Goal: Task Accomplishment & Management: Use online tool/utility

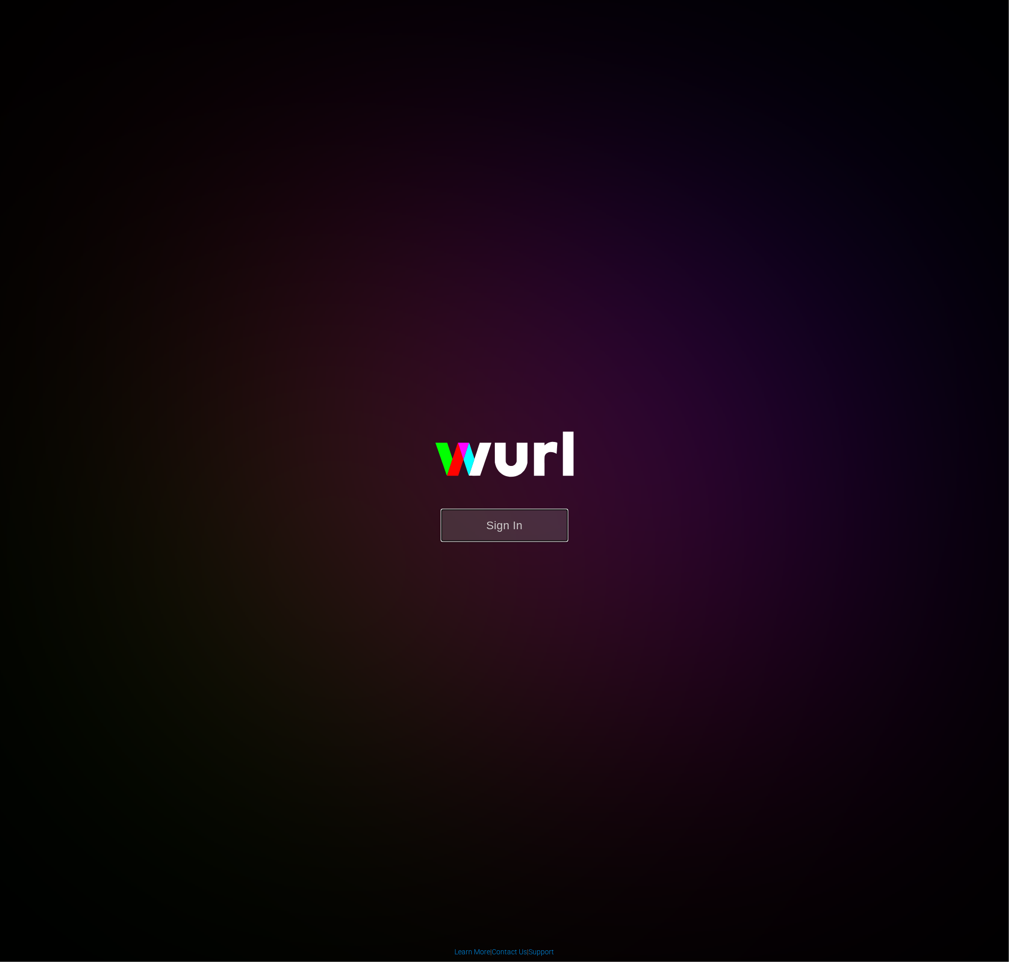
click at [441, 527] on button "Sign In" at bounding box center [504, 525] width 128 height 33
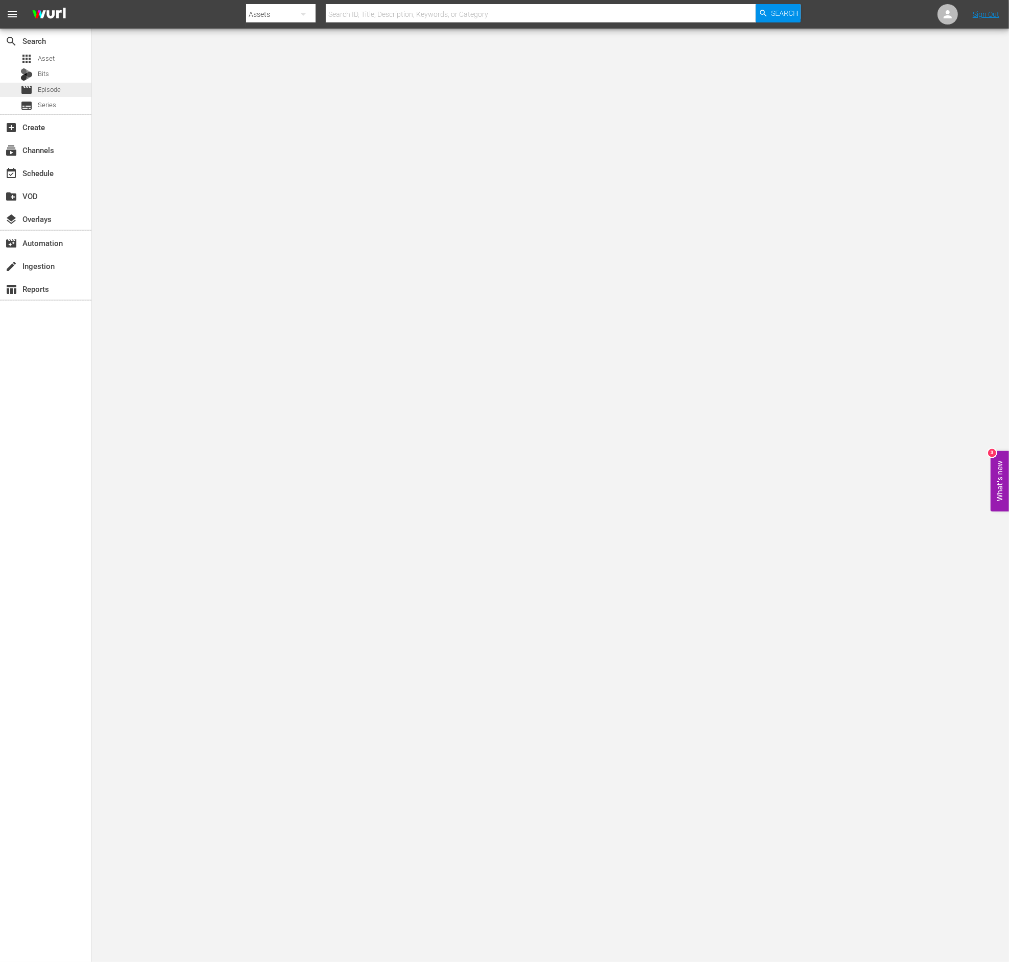
click at [29, 92] on span "movie" at bounding box center [26, 90] width 12 height 12
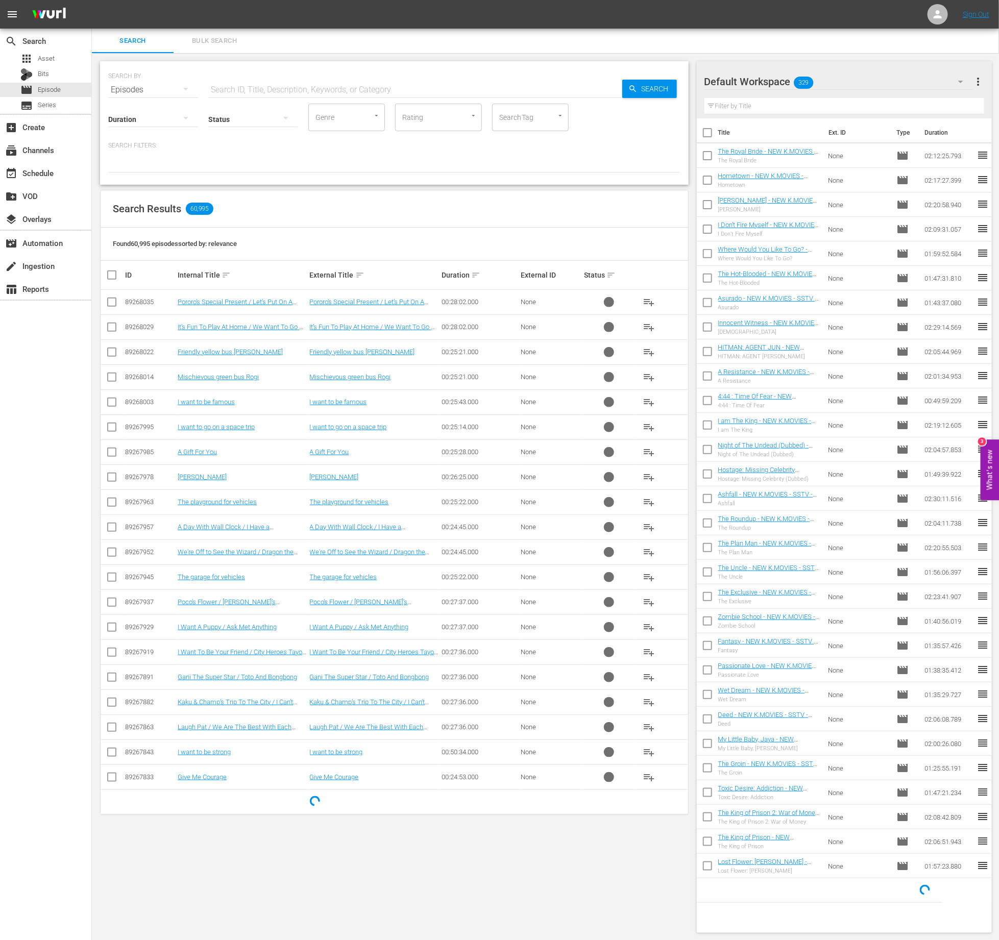
click at [252, 87] on input "text" at bounding box center [415, 90] width 414 height 24
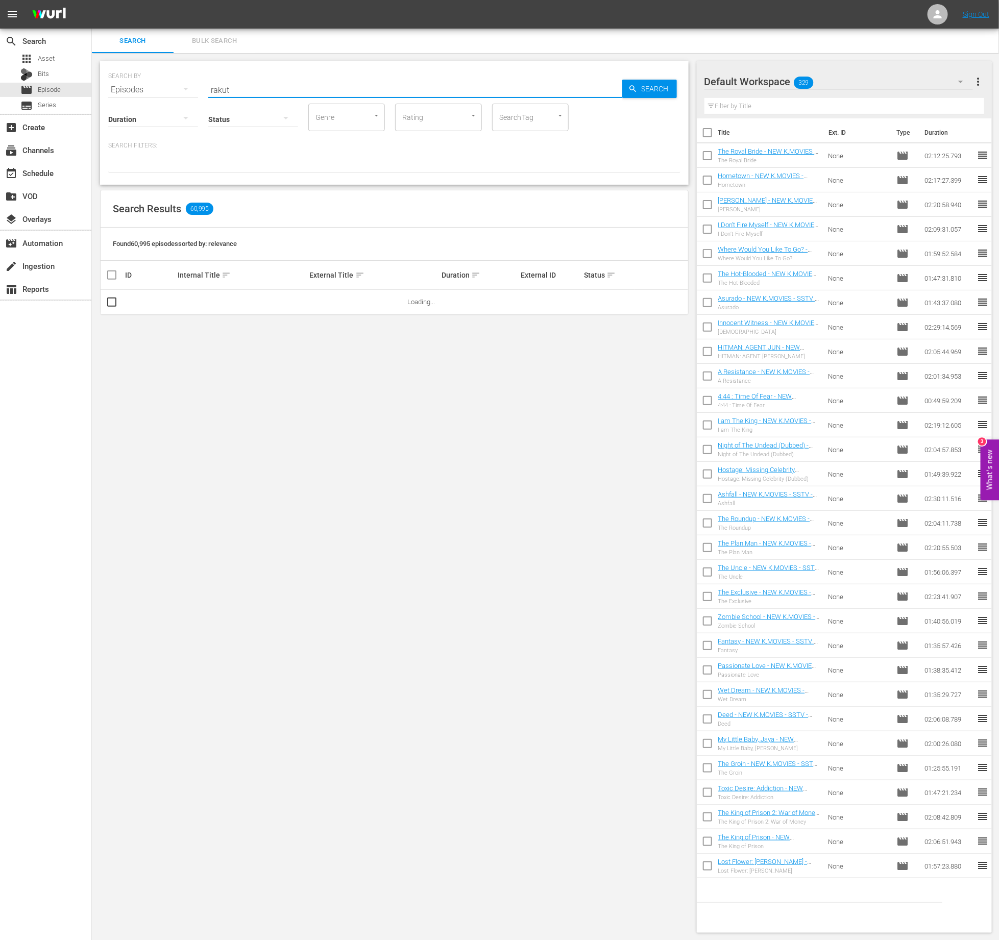
type input "rakute"
click at [34, 164] on div "event_available Schedule" at bounding box center [45, 172] width 91 height 20
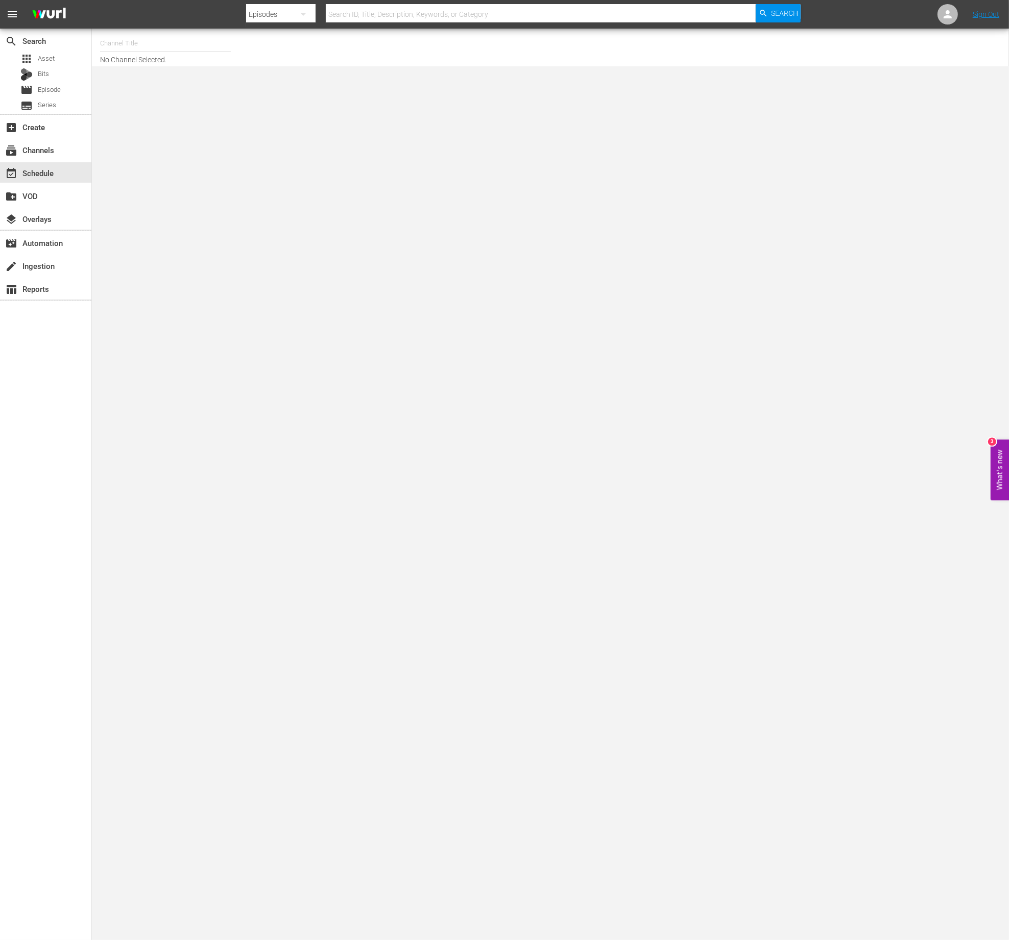
click at [159, 47] on input "text" at bounding box center [165, 43] width 131 height 24
click at [209, 104] on div "Rakuten Viki (No CTA) (843 - newidco_rakutenviki_1)" at bounding box center [240, 96] width 264 height 24
type input "Rakuten Viki (No CTA) (843 - newidco_rakutenviki_1)"
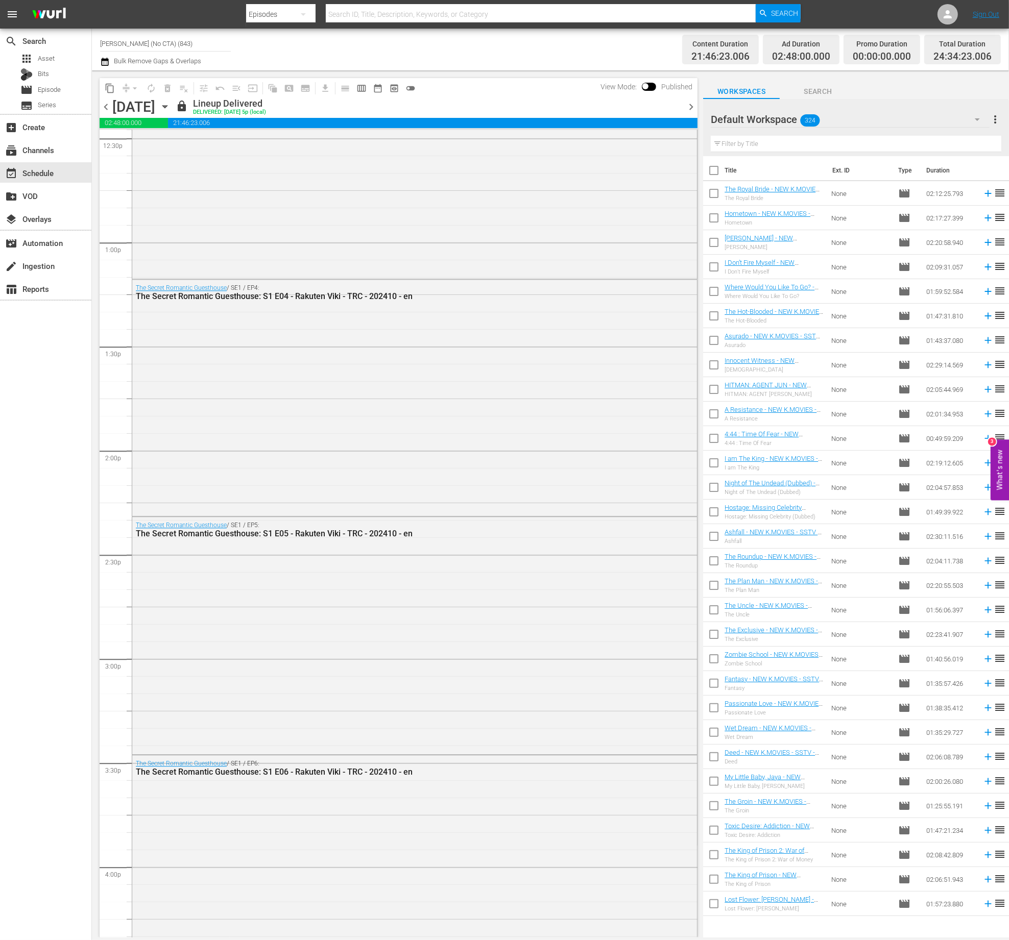
scroll to position [4312, 0]
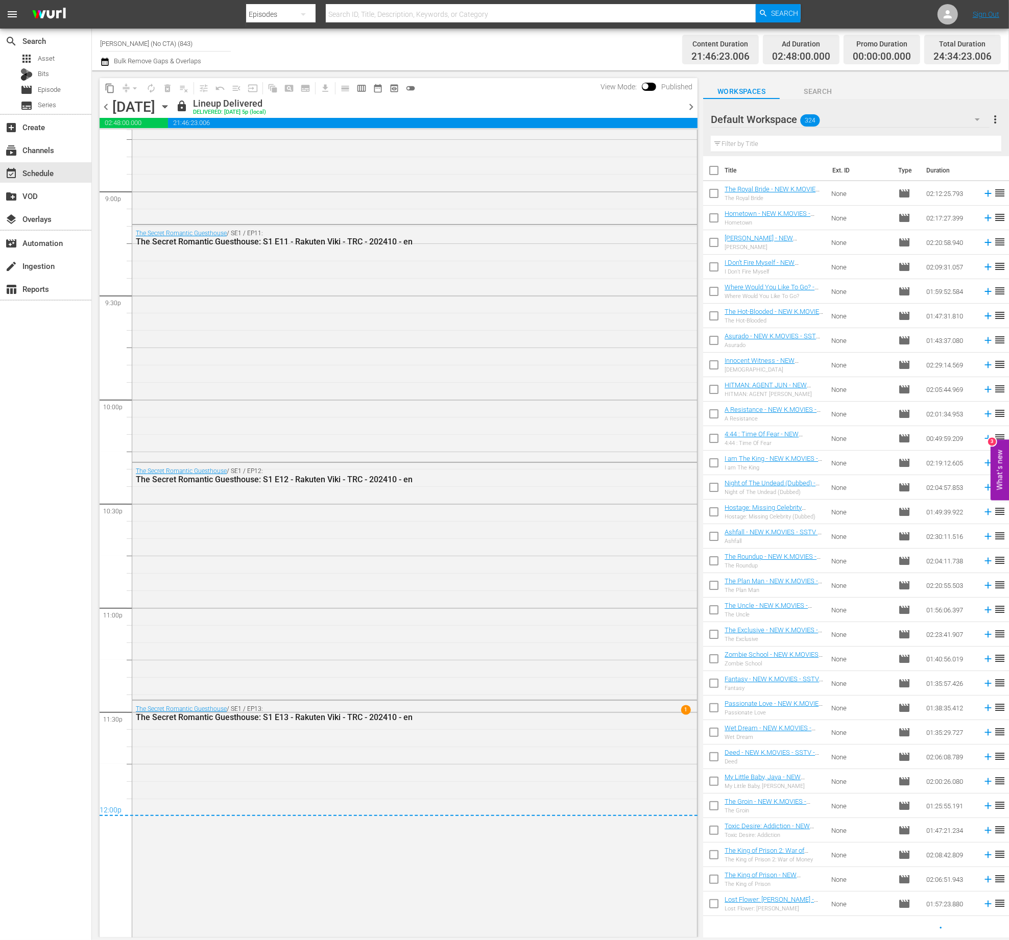
click at [697, 104] on span "chevron_right" at bounding box center [690, 107] width 13 height 13
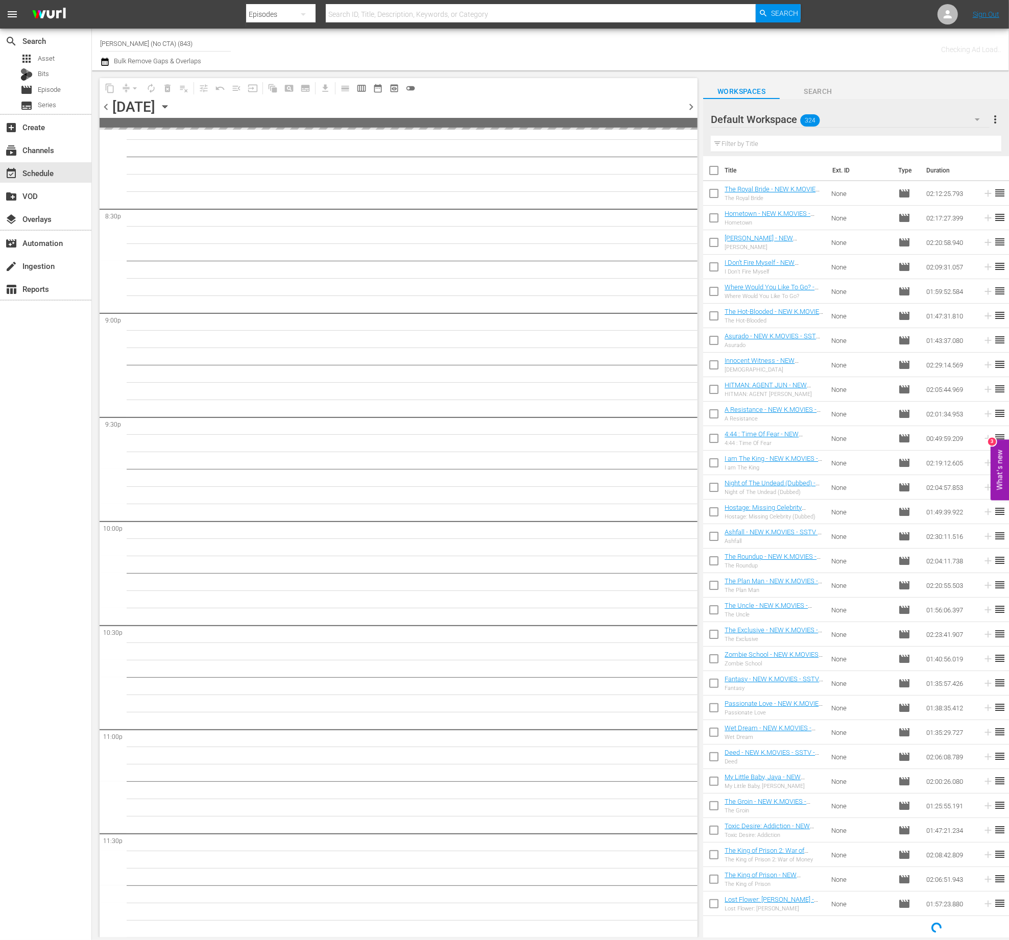
scroll to position [4189, 0]
click at [695, 104] on span "chevron_right" at bounding box center [690, 107] width 13 height 13
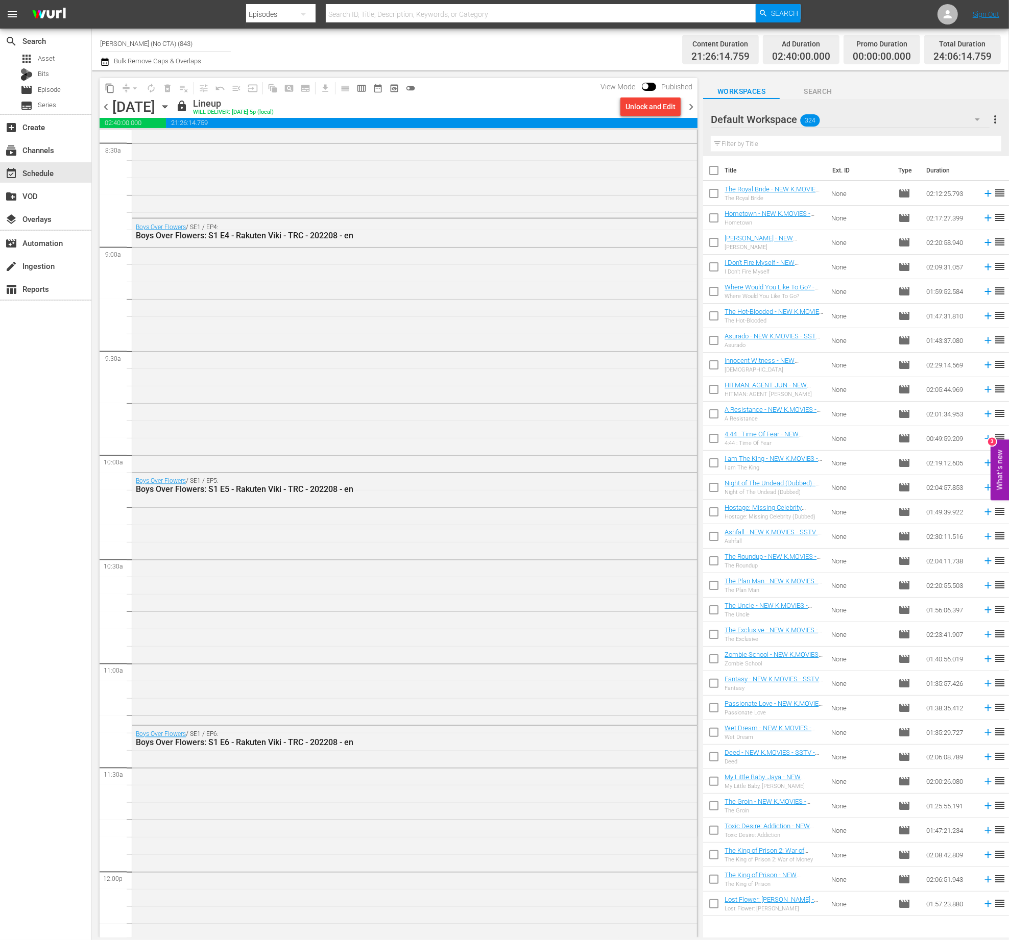
scroll to position [473, 0]
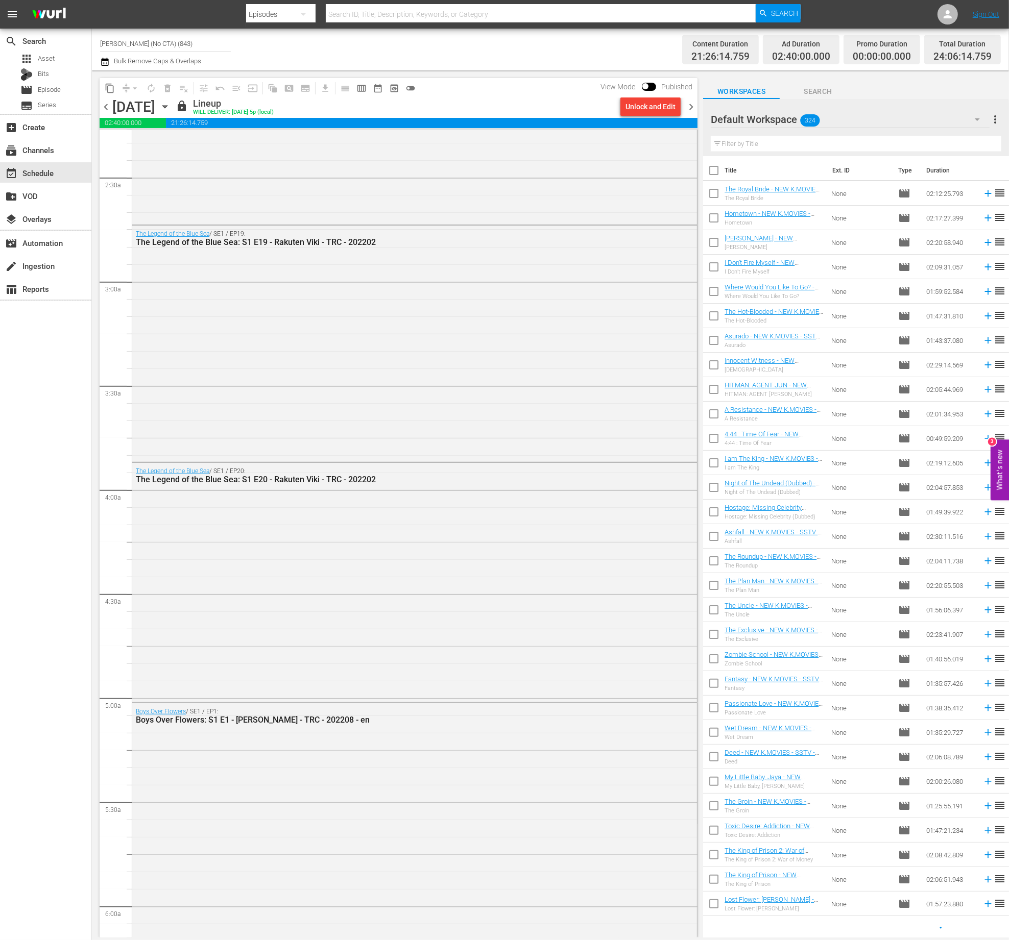
click at [689, 107] on span "chevron_right" at bounding box center [690, 107] width 13 height 13
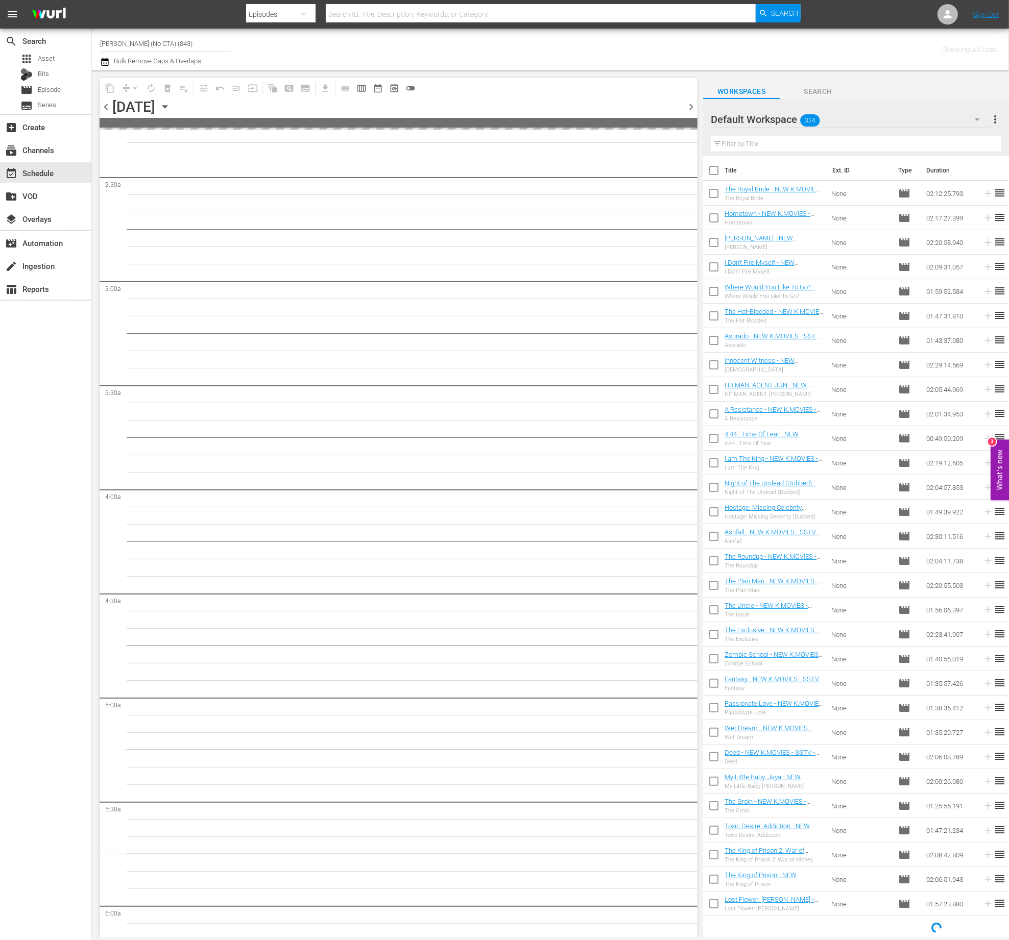
scroll to position [508, 0]
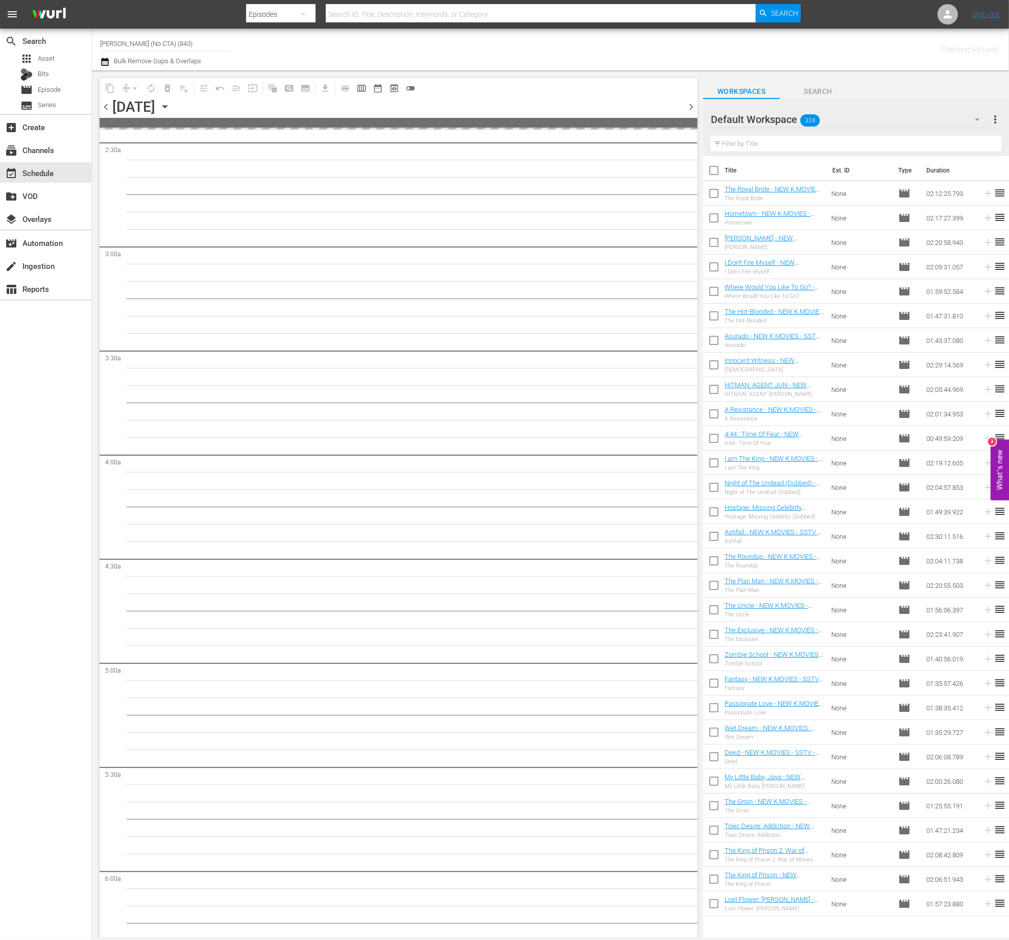
click at [689, 107] on span "chevron_right" at bounding box center [690, 107] width 13 height 13
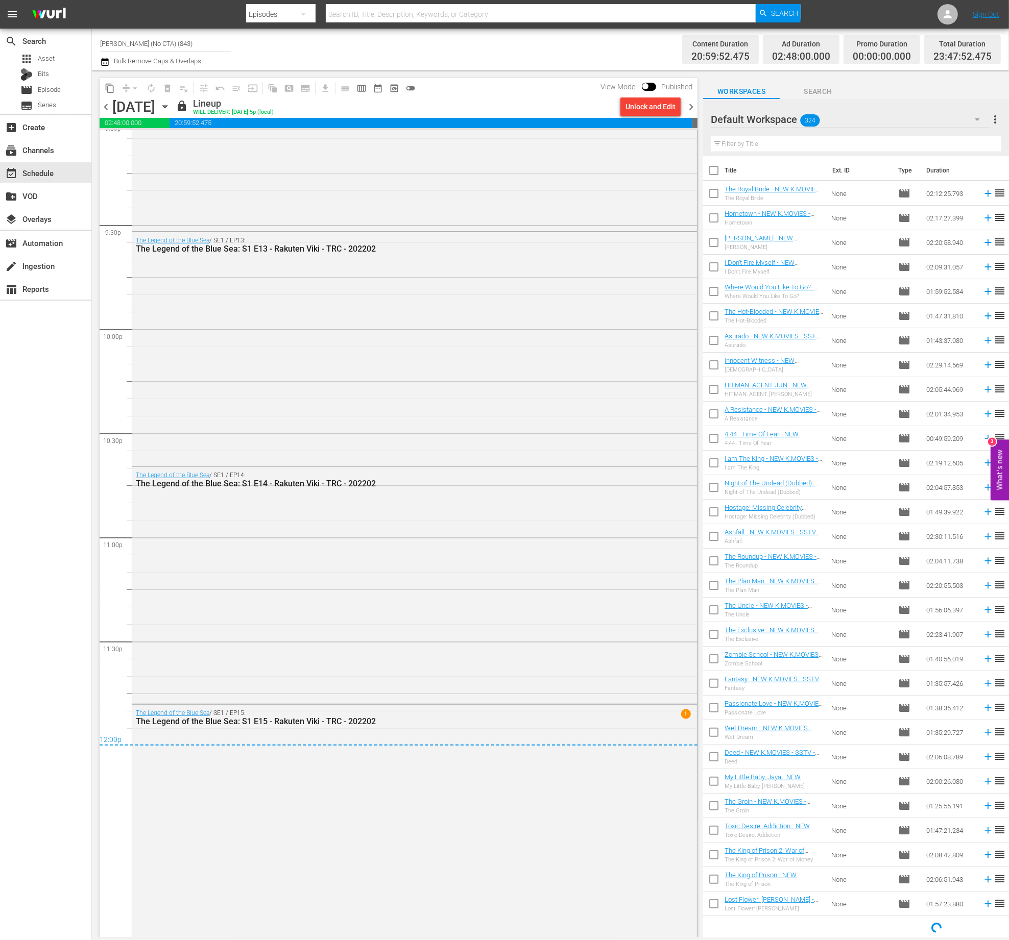
scroll to position [4385, 0]
click at [698, 110] on div "content_copy compress arrow_drop_down autorenew_outlined delete_forever_outline…" at bounding box center [396, 503] width 608 height 867
click at [691, 110] on span "chevron_right" at bounding box center [690, 107] width 13 height 13
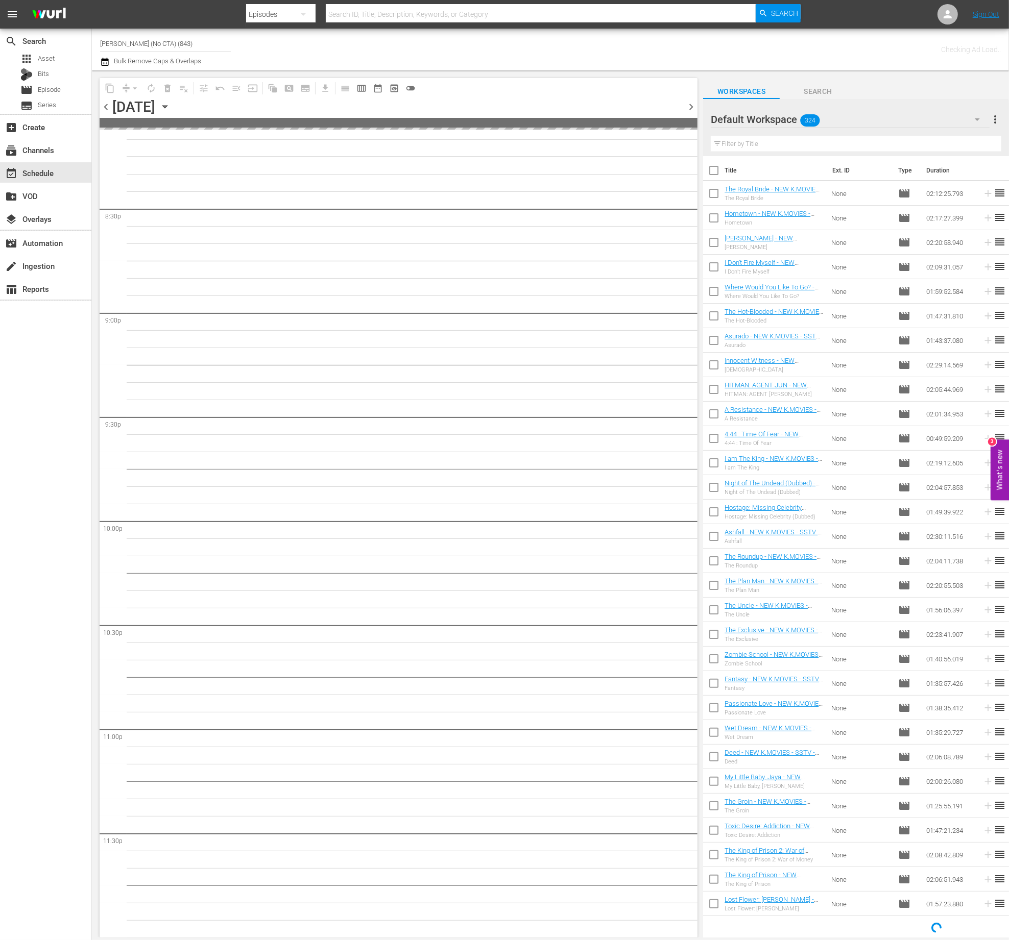
scroll to position [4189, 0]
click at [851, 127] on div "Default Workspace 324" at bounding box center [849, 119] width 279 height 29
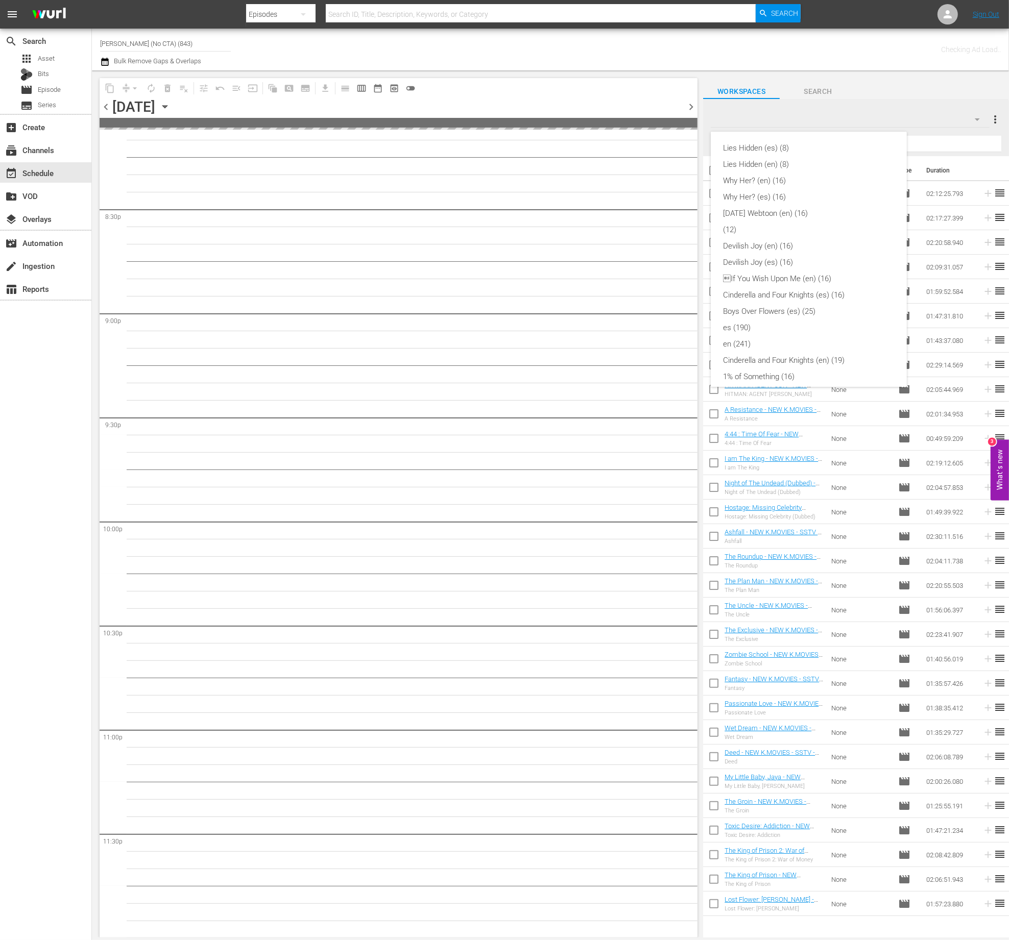
scroll to position [251, 0]
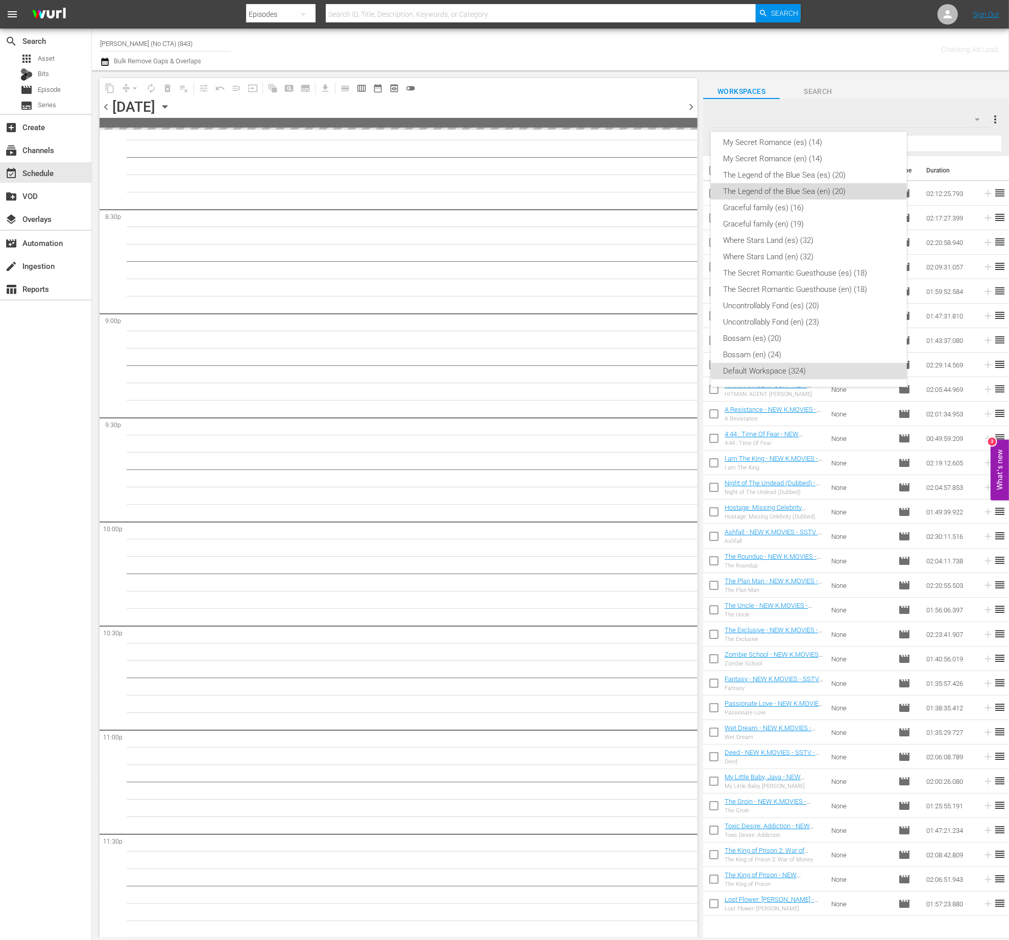
click at [844, 195] on div "The Legend of the Blue Sea (en) (20)" at bounding box center [808, 191] width 171 height 16
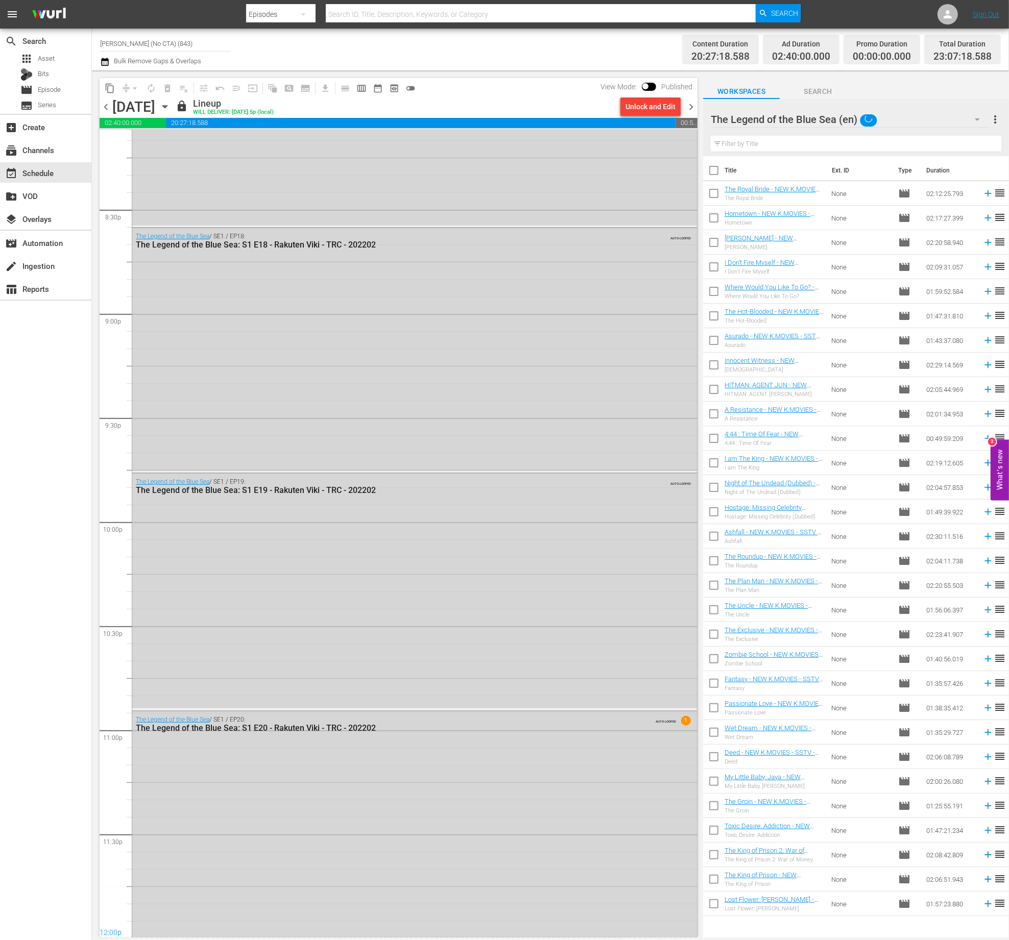
scroll to position [4202, 0]
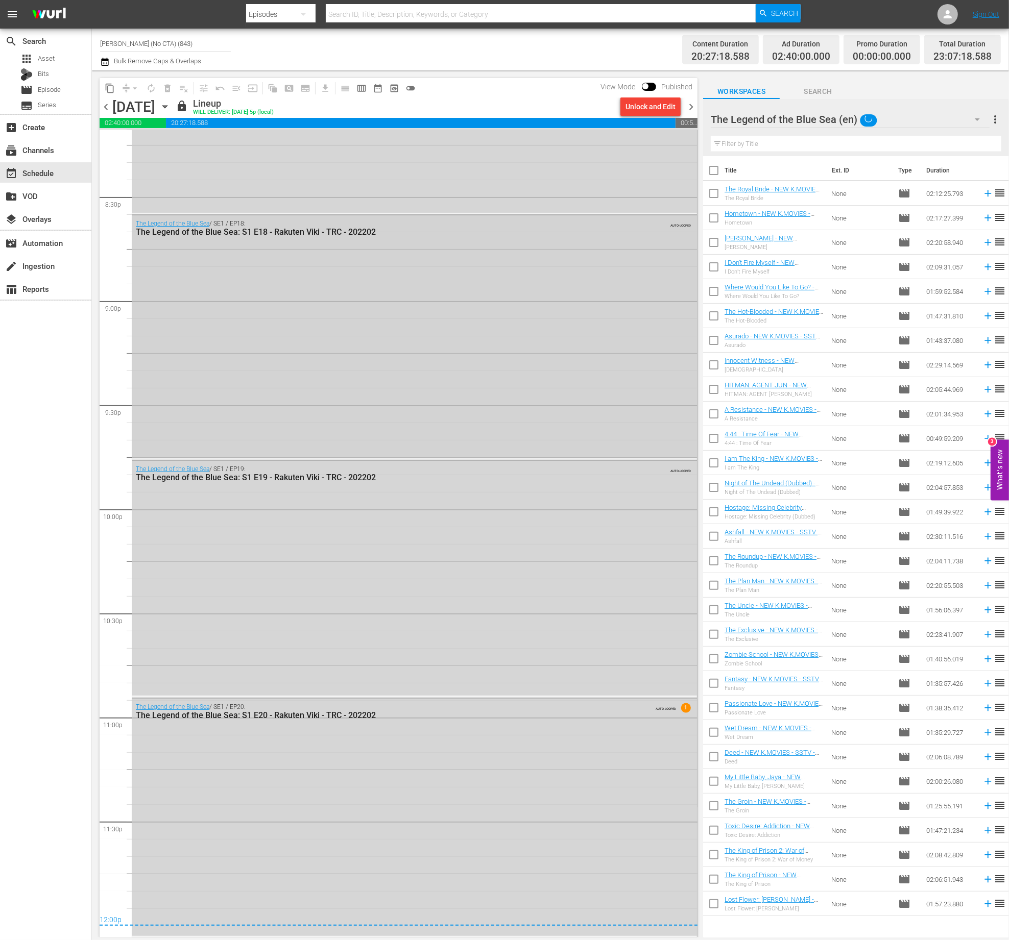
click at [450, 281] on div "The Legend of the Blue Sea / SE1 / EP18: The Legend of the Blue Sea: S1 E18 - R…" at bounding box center [414, 336] width 565 height 242
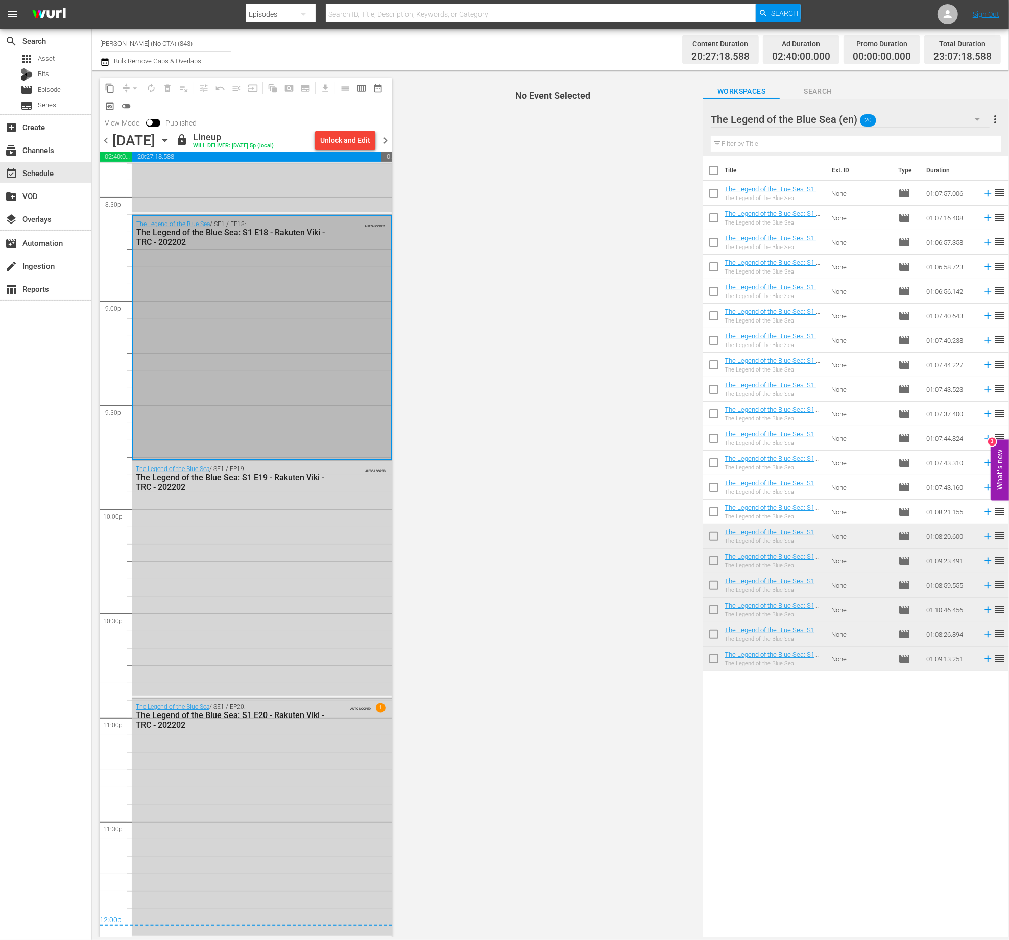
scroll to position [3284, 0]
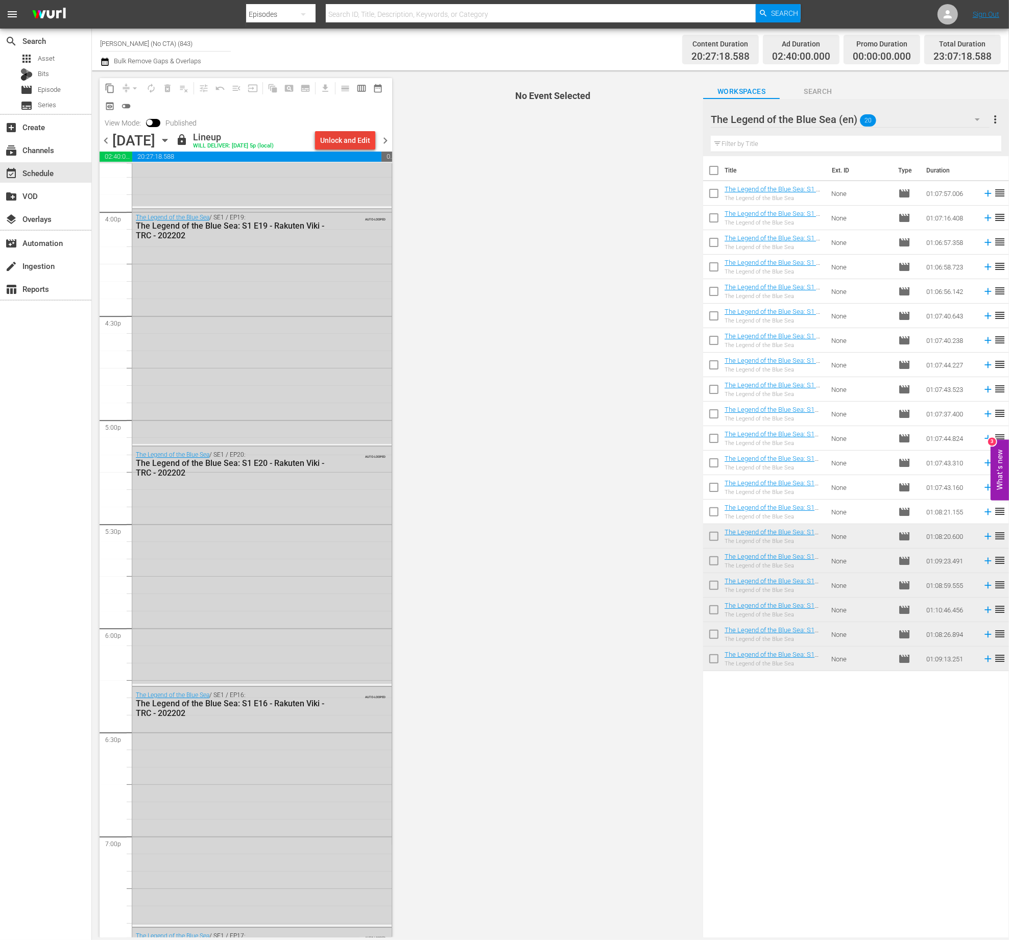
click at [360, 133] on div "Unlock and Edit" at bounding box center [345, 140] width 50 height 18
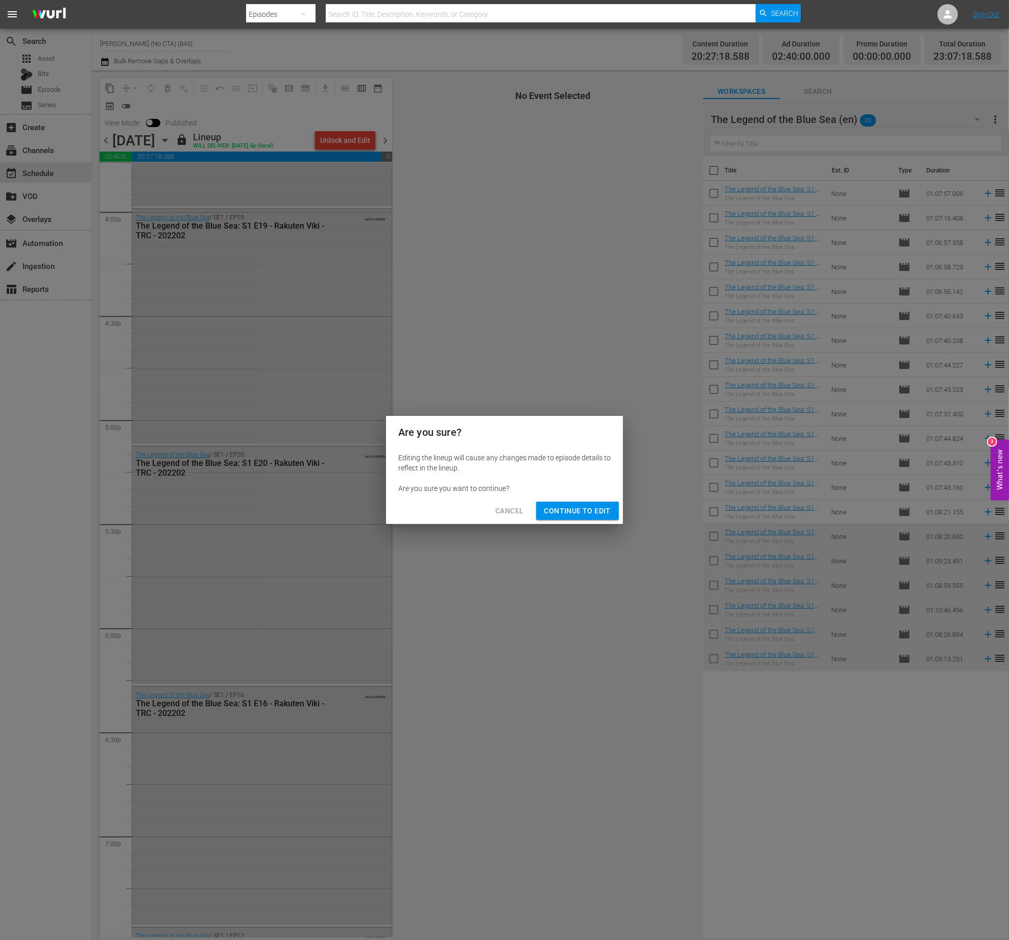
click at [570, 502] on button "Continue to Edit" at bounding box center [577, 511] width 83 height 19
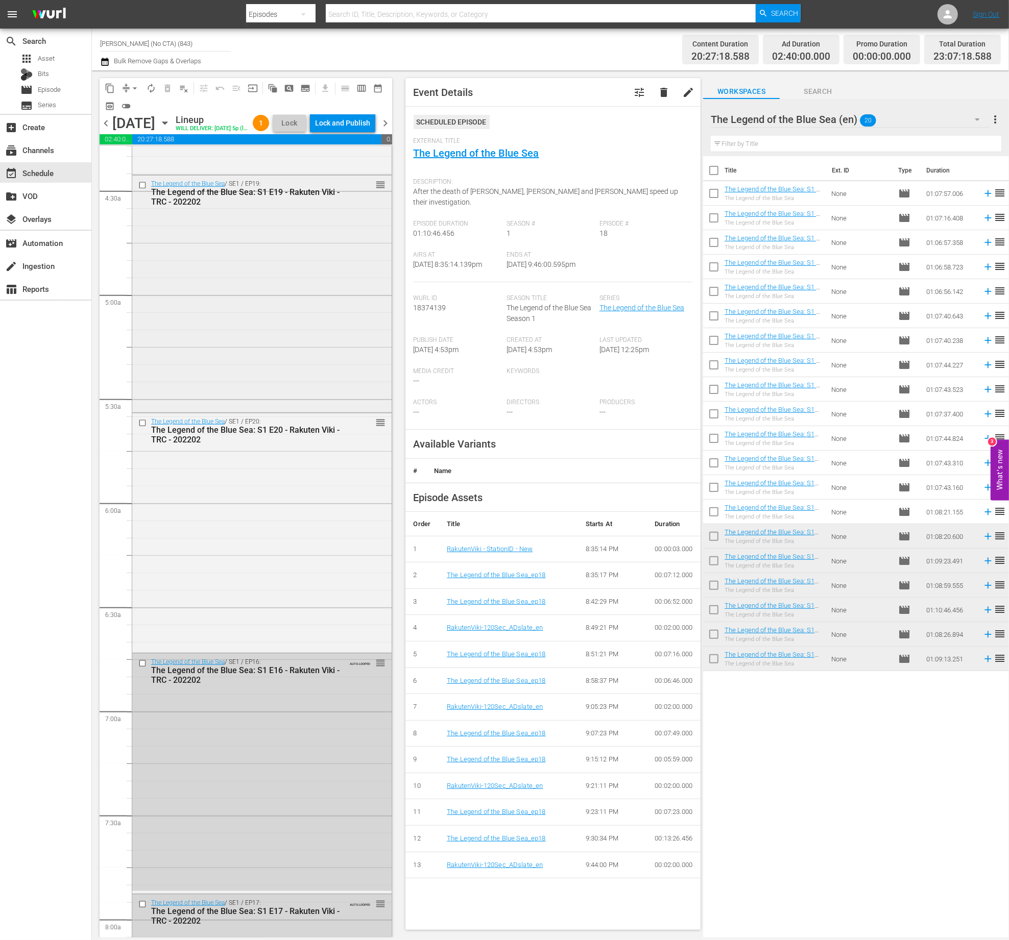
scroll to position [1404, 0]
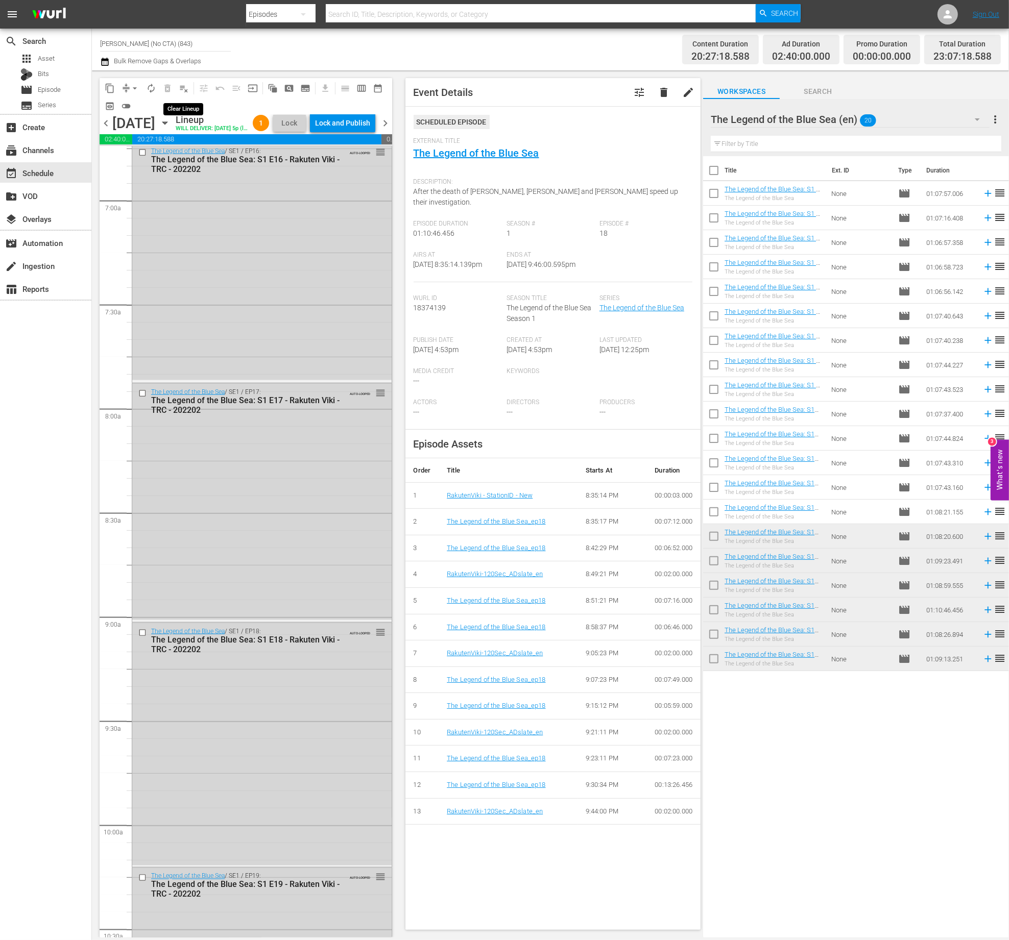
click at [189, 92] on button "playlist_remove_outlined" at bounding box center [184, 88] width 16 height 16
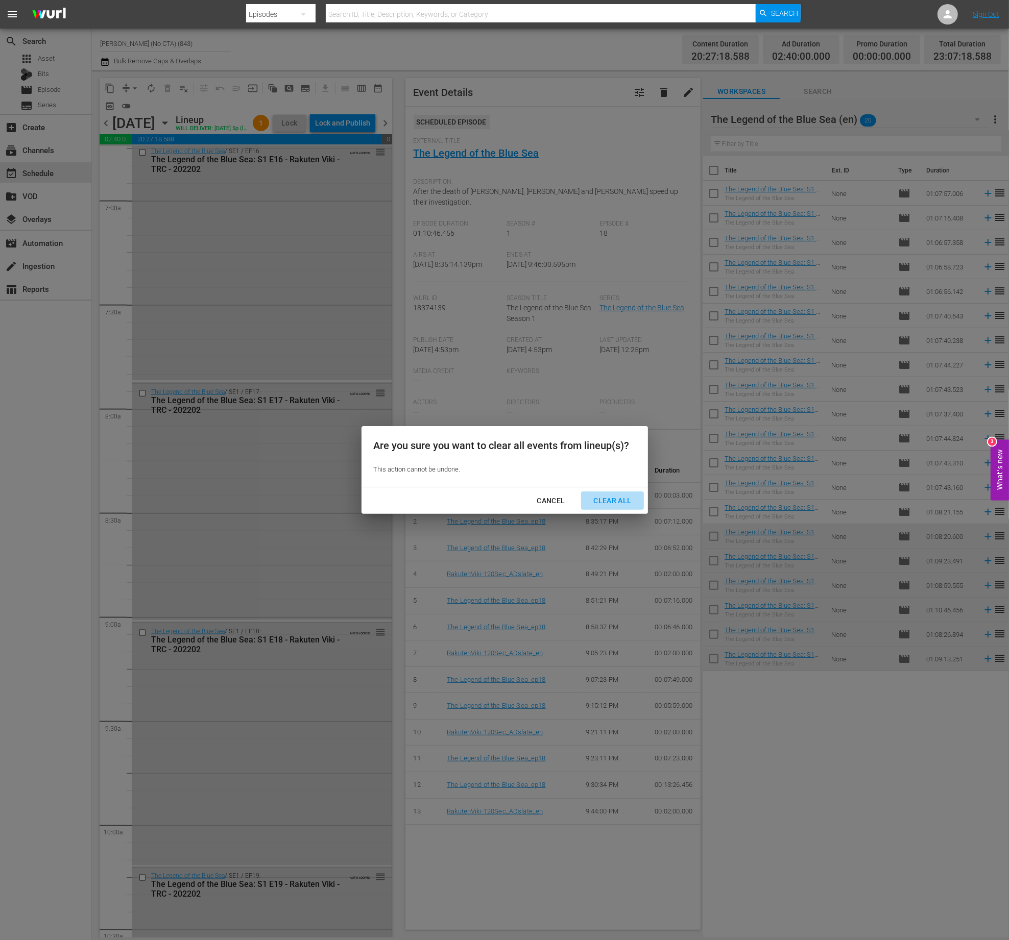
click at [602, 500] on div "Clear All" at bounding box center [612, 501] width 54 height 13
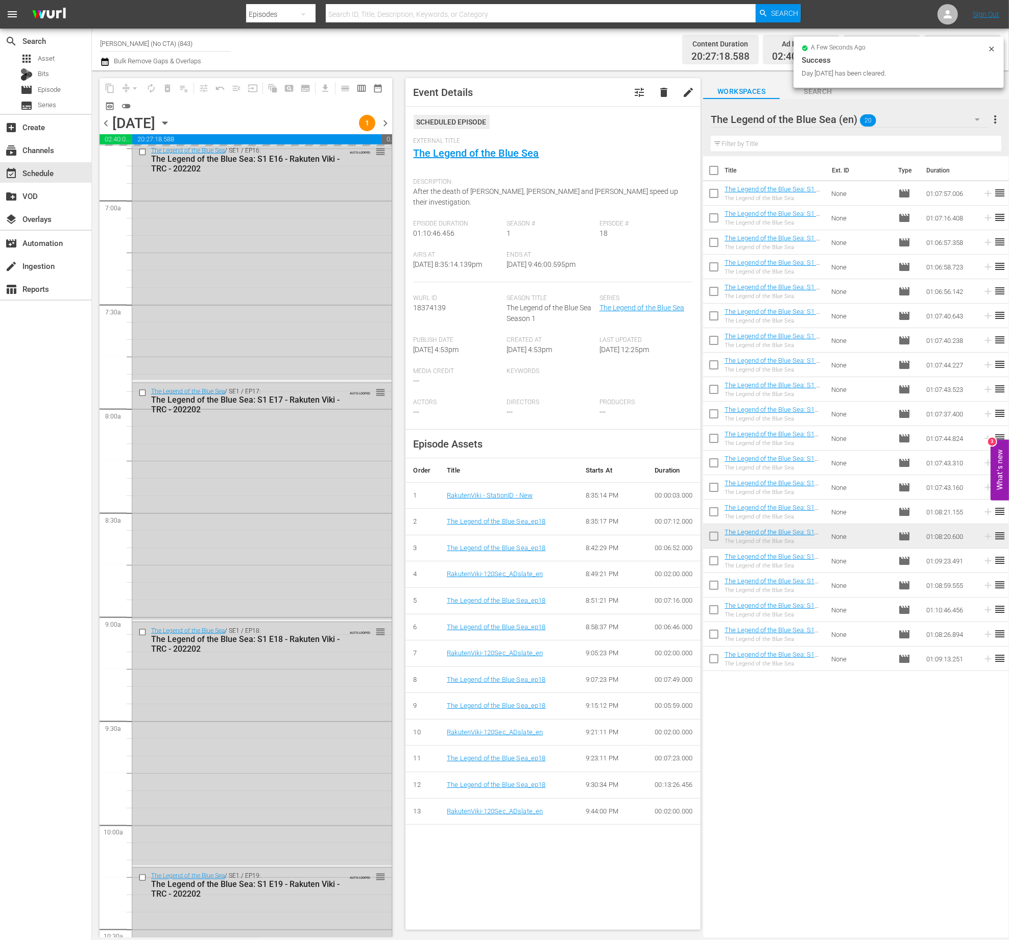
click at [717, 568] on input "checkbox" at bounding box center [713, 562] width 21 height 21
checkbox input "true"
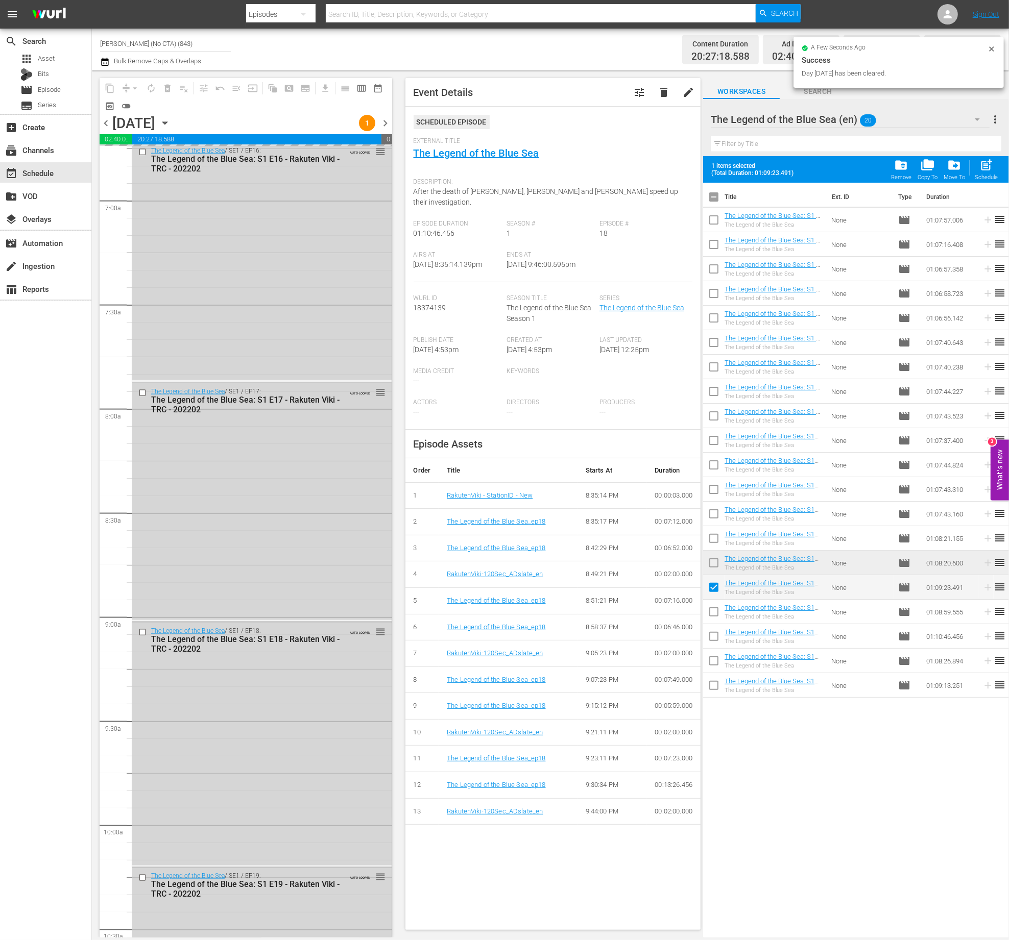
click at [716, 617] on input "checkbox" at bounding box center [713, 613] width 21 height 21
checkbox input "true"
click at [717, 642] on input "checkbox" at bounding box center [713, 638] width 21 height 21
checkbox input "true"
click at [713, 656] on input "checkbox" at bounding box center [713, 662] width 21 height 21
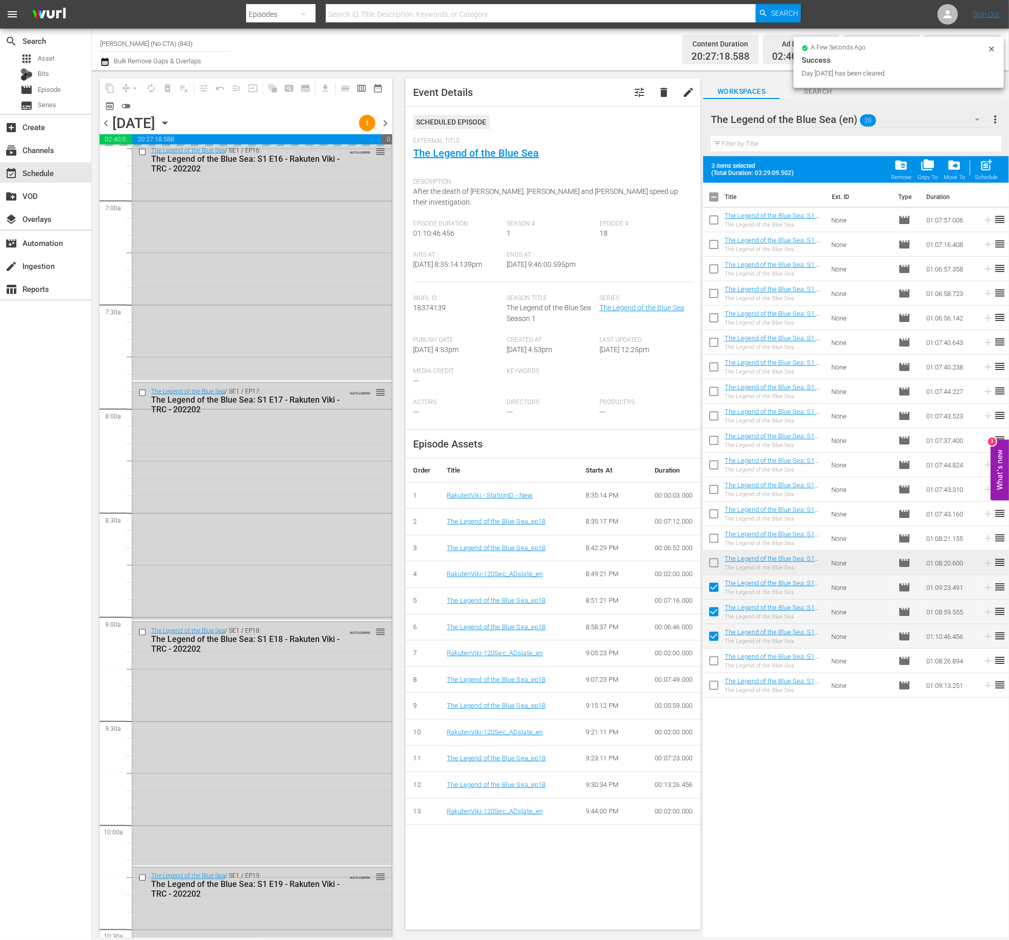
checkbox input "true"
click at [718, 692] on input "checkbox" at bounding box center [713, 687] width 21 height 21
checkbox input "true"
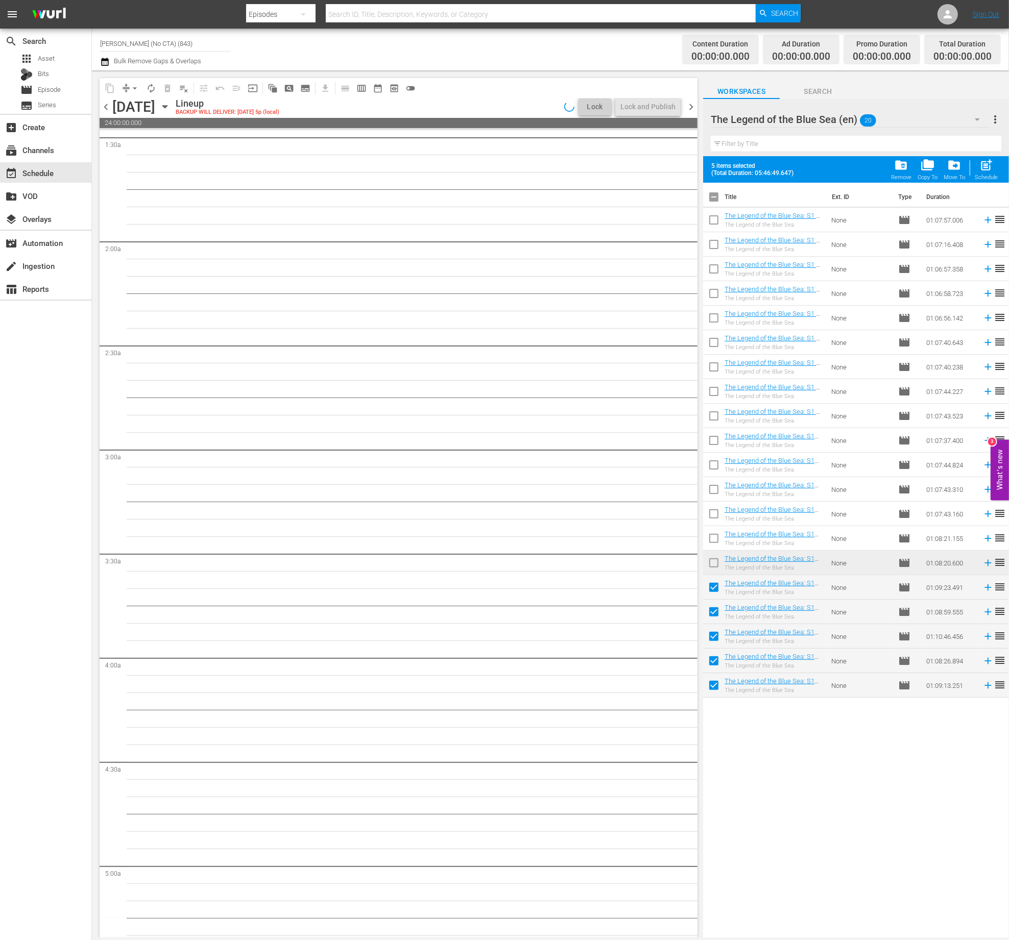
scroll to position [0, 0]
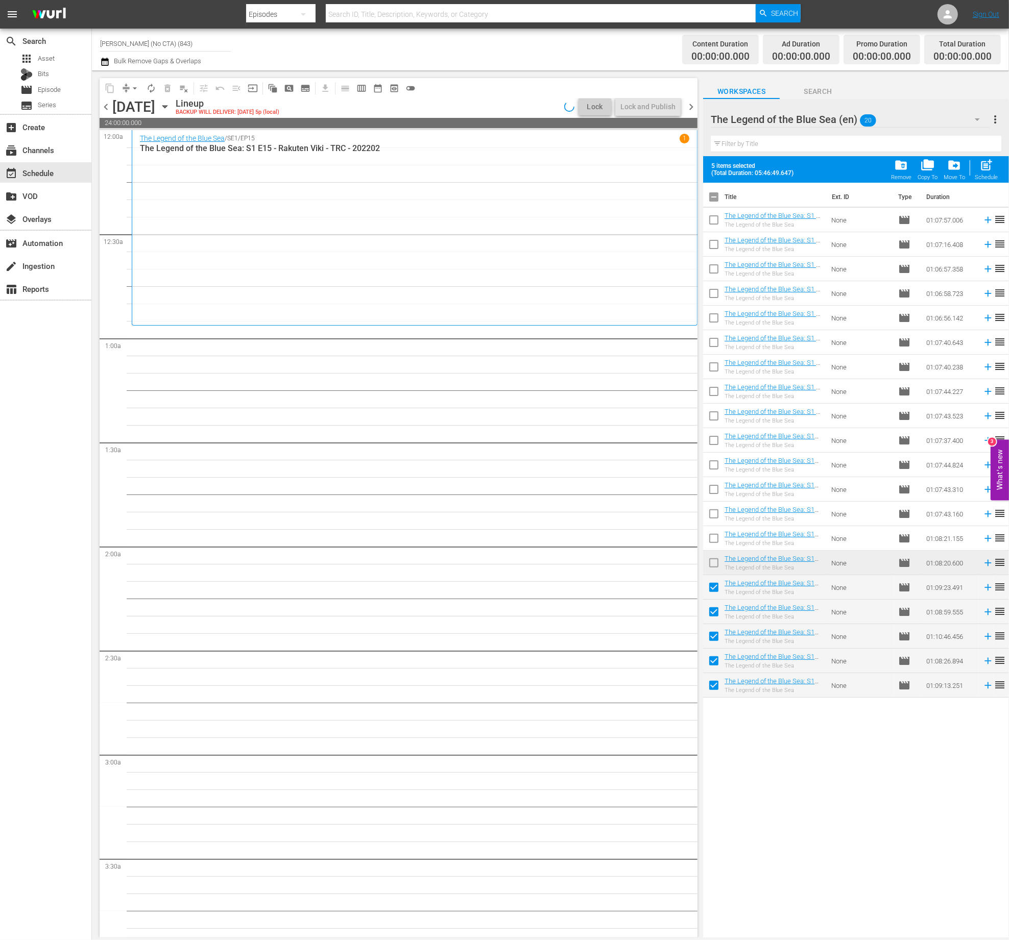
click at [989, 167] on span "post_add" at bounding box center [986, 165] width 14 height 14
checkbox input "false"
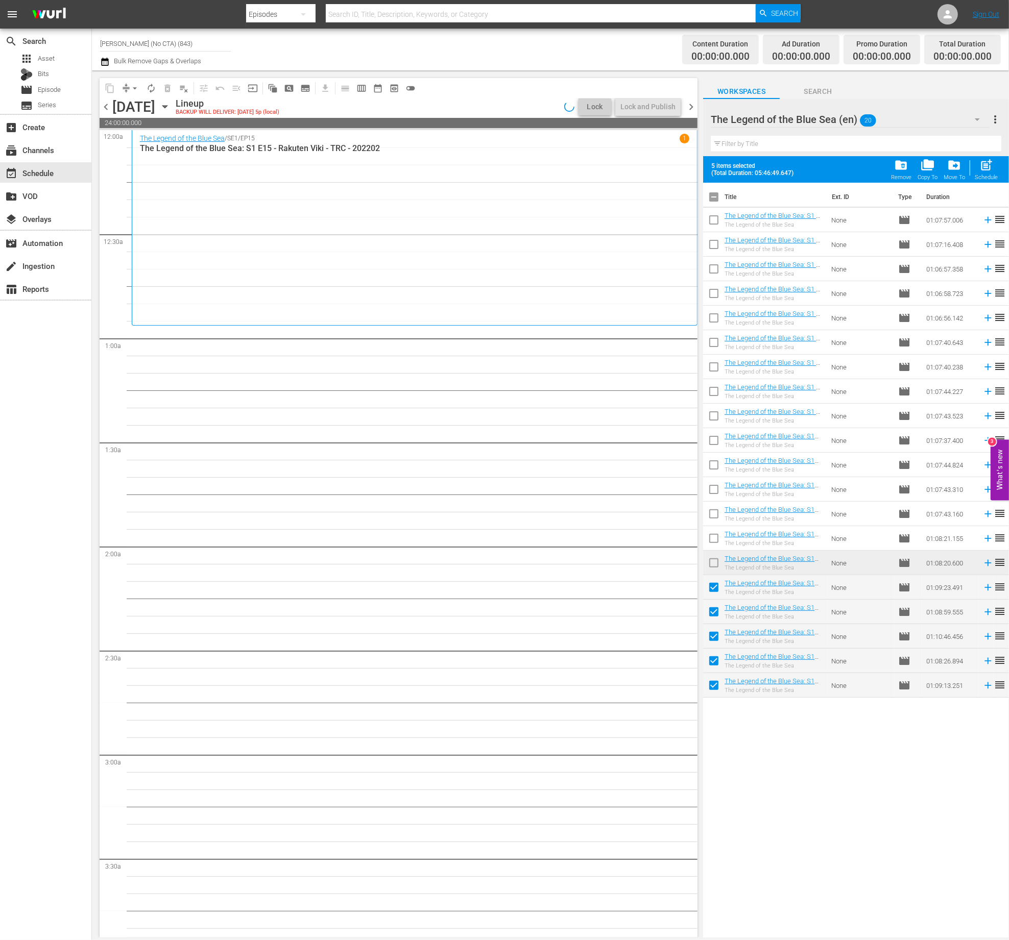
checkbox input "false"
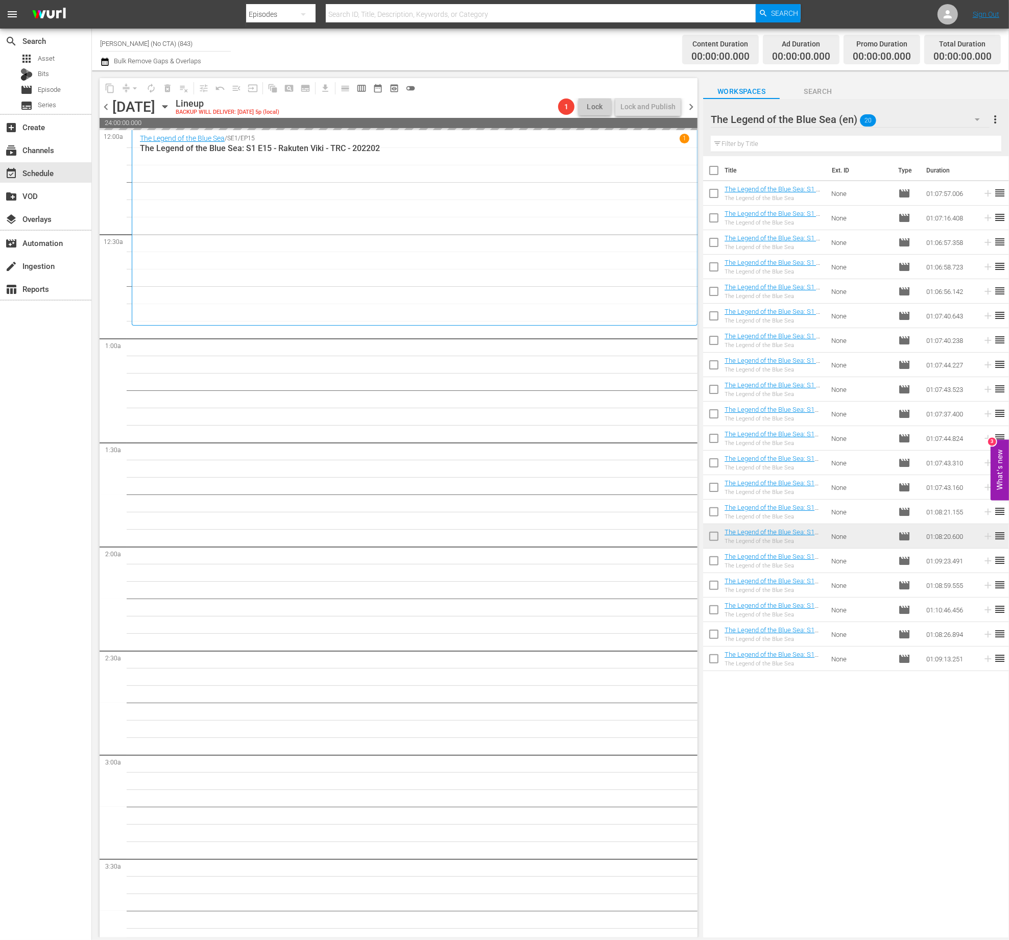
click at [904, 115] on div "The Legend of the Blue Sea (en) 20" at bounding box center [849, 119] width 279 height 29
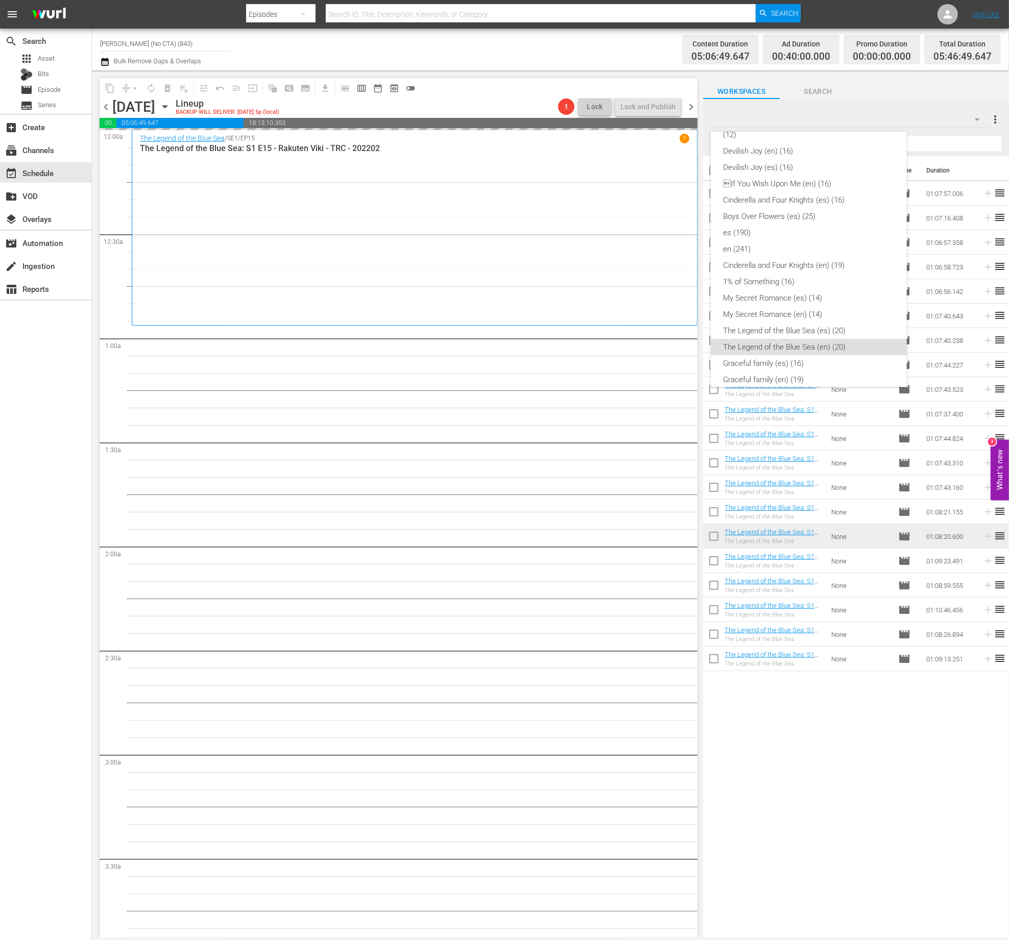
scroll to position [85, 0]
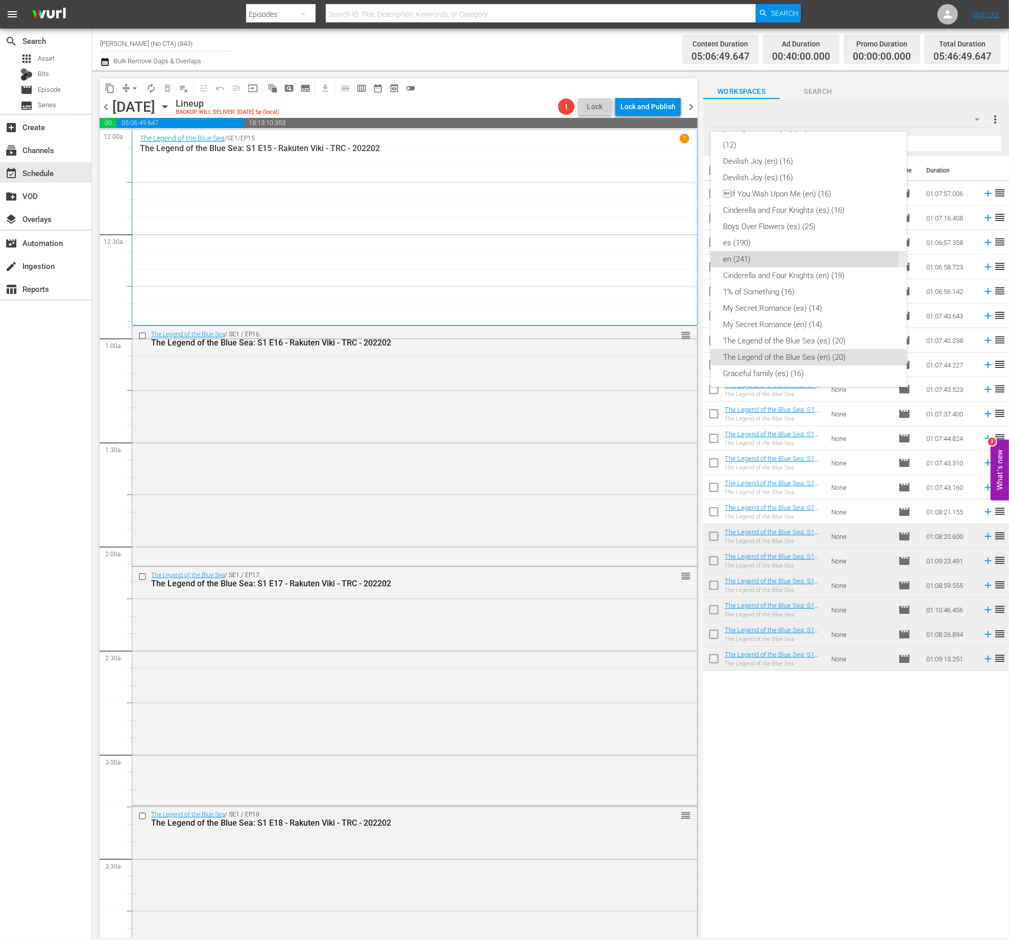
click at [784, 251] on div "en (241)" at bounding box center [808, 259] width 171 height 16
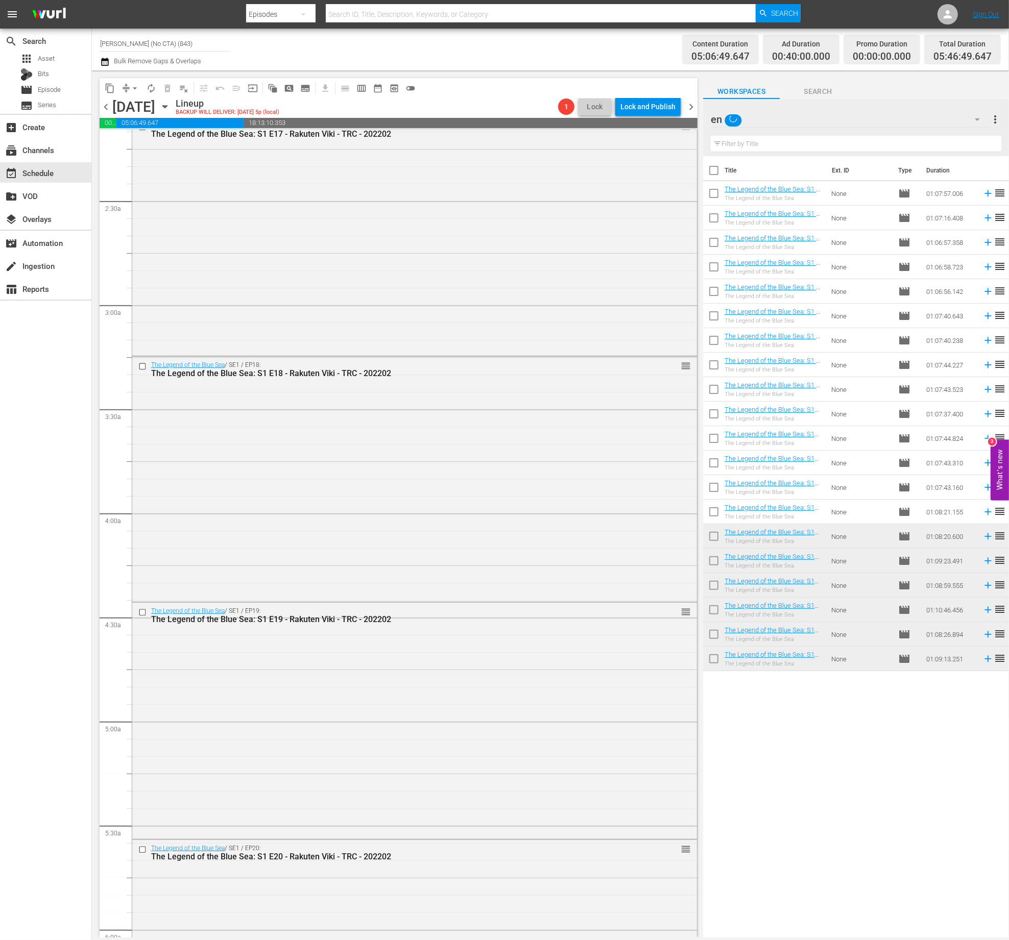
scroll to position [820, 0]
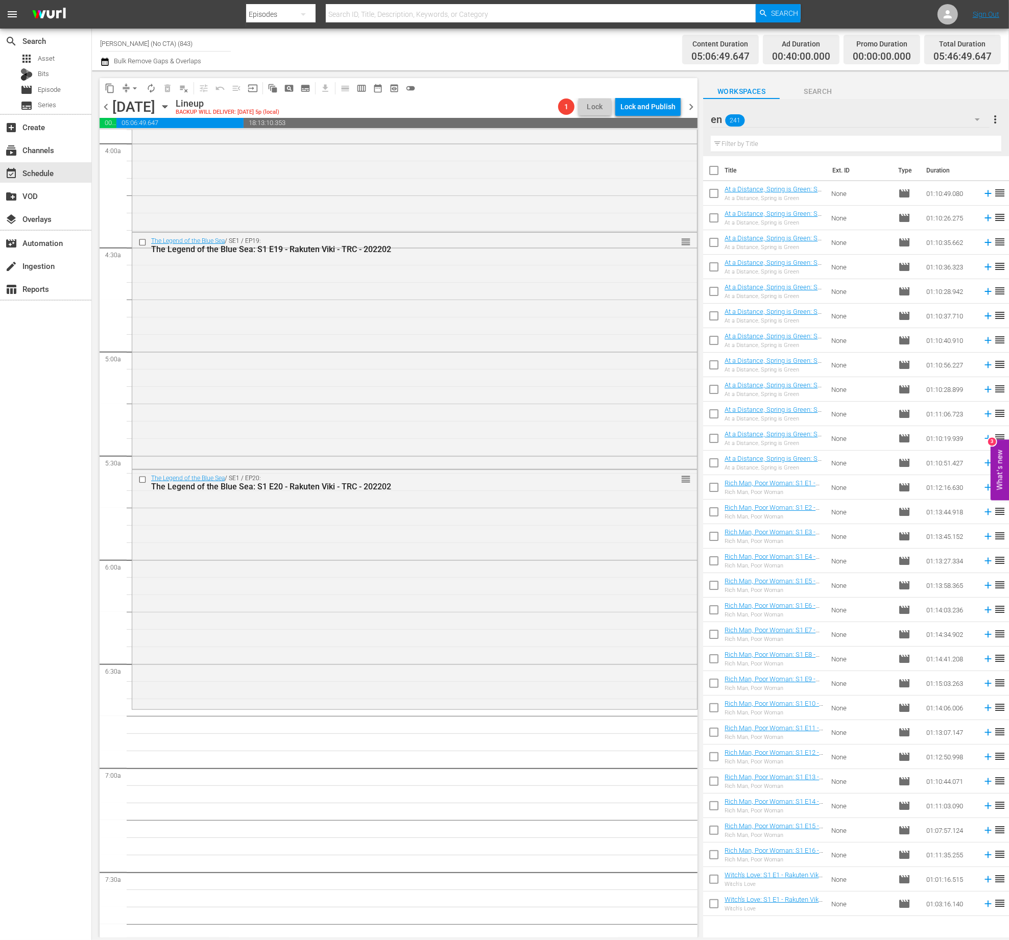
click at [810, 140] on input "text" at bounding box center [855, 144] width 290 height 16
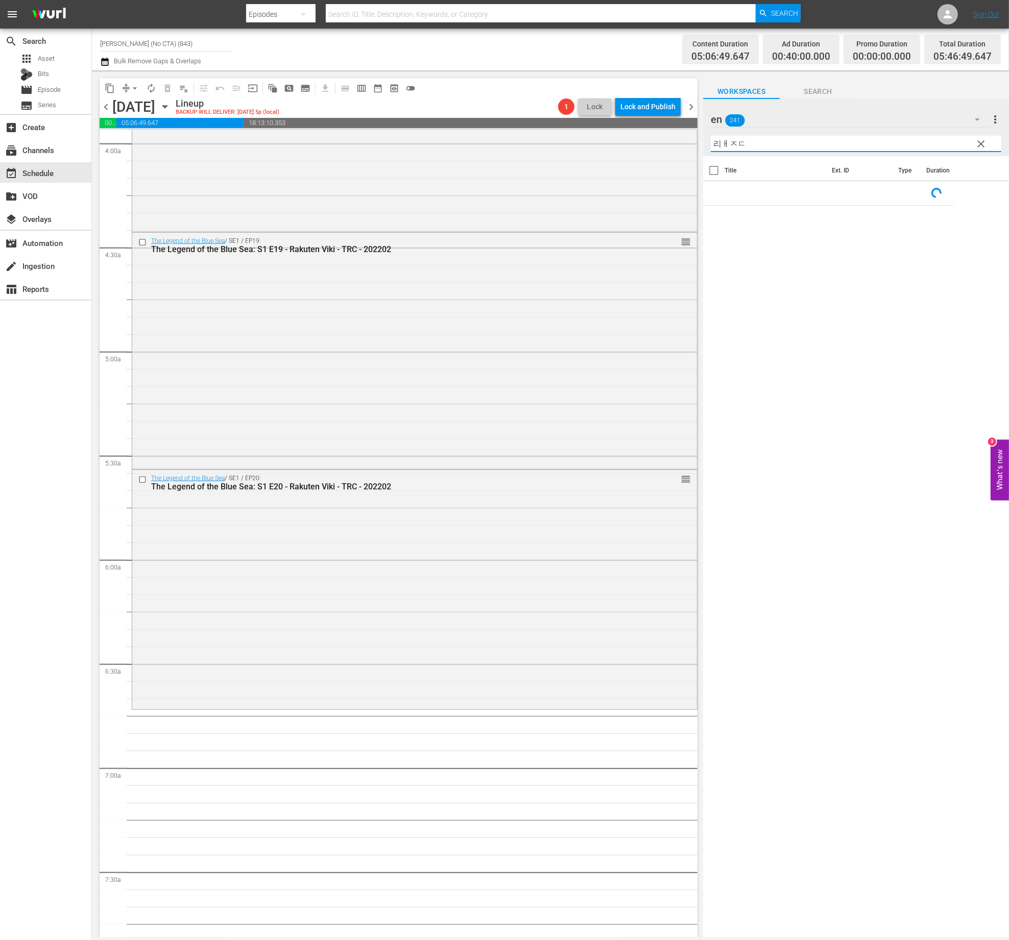
type input "리ㅐㅈㄷㄱ"
type input "fliower"
type input "flower"
click at [38, 528] on div "search Search apps Asset Bits movie Episode subtitles Series add_box Create sub…" at bounding box center [46, 499] width 92 height 940
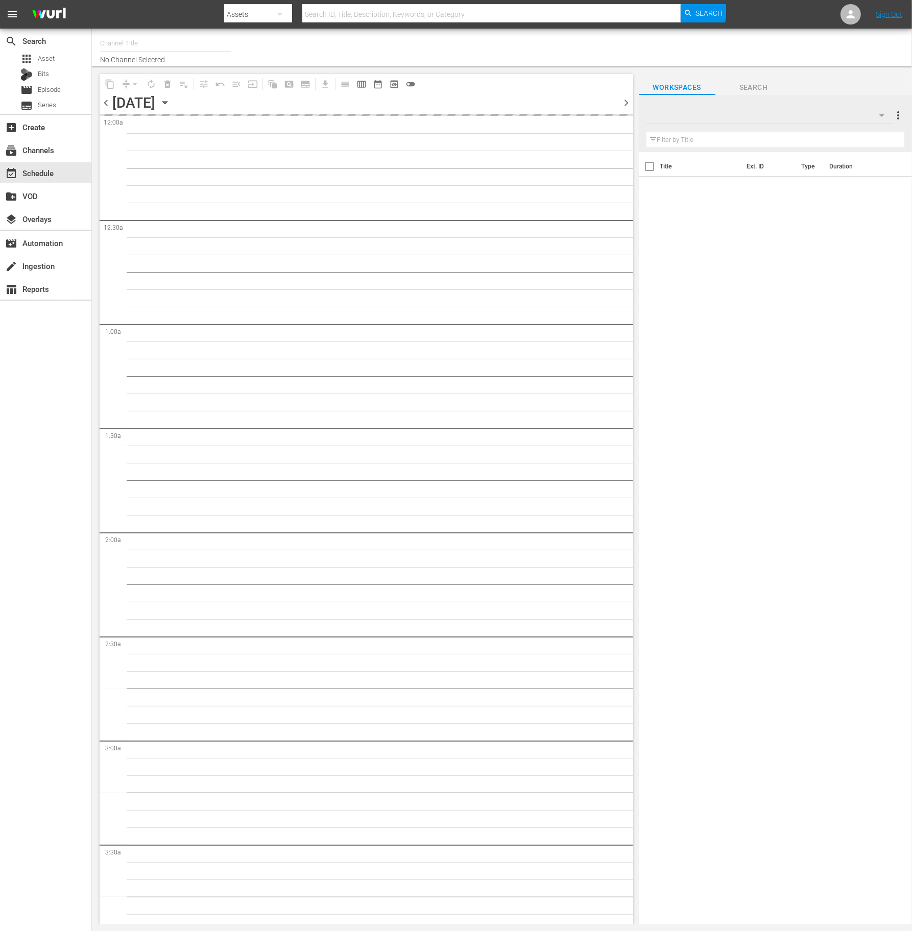
type input "[PERSON_NAME] (No CTA) (843)"
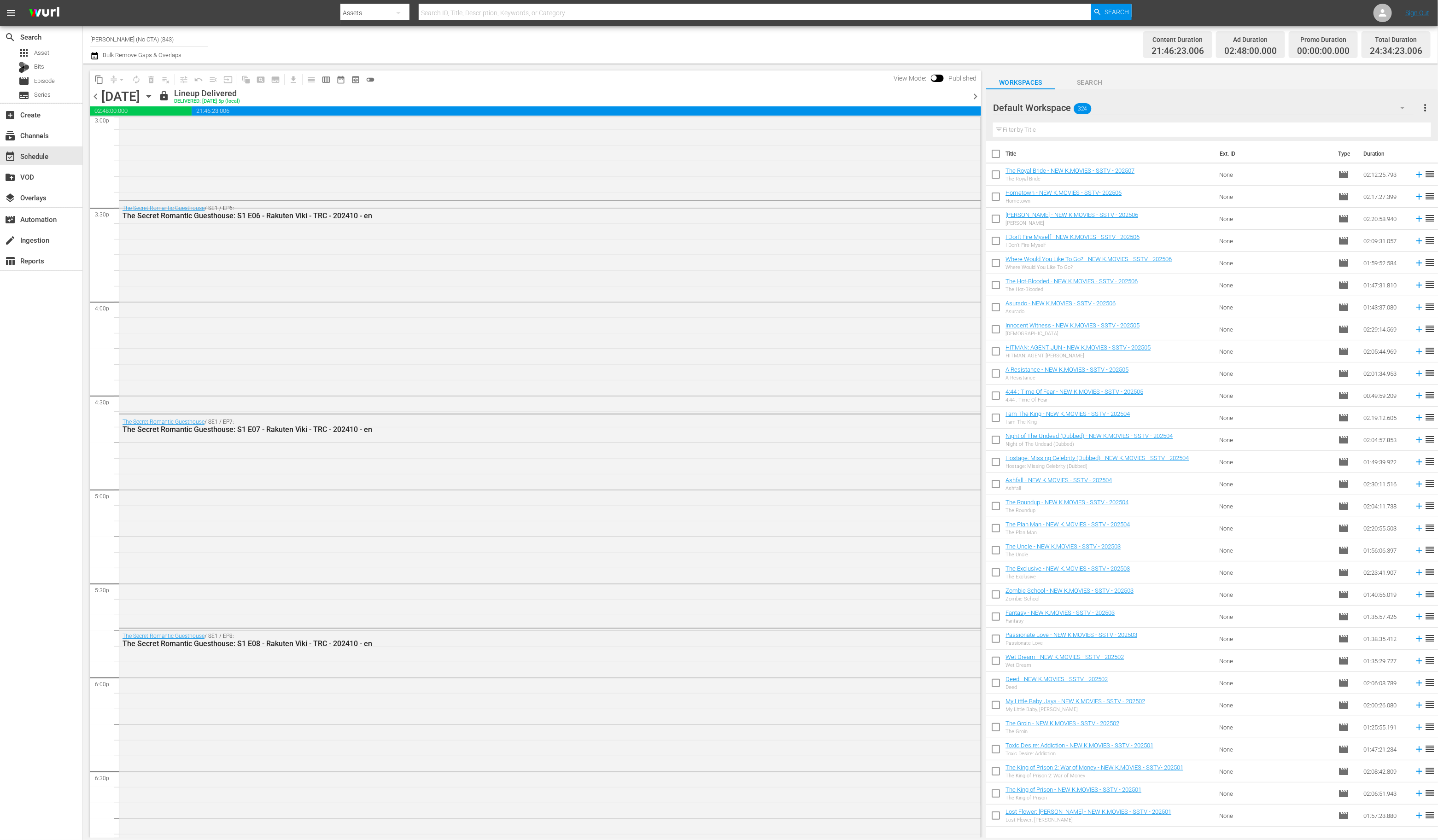
scroll to position [3899, 0]
